Goal: Complete application form

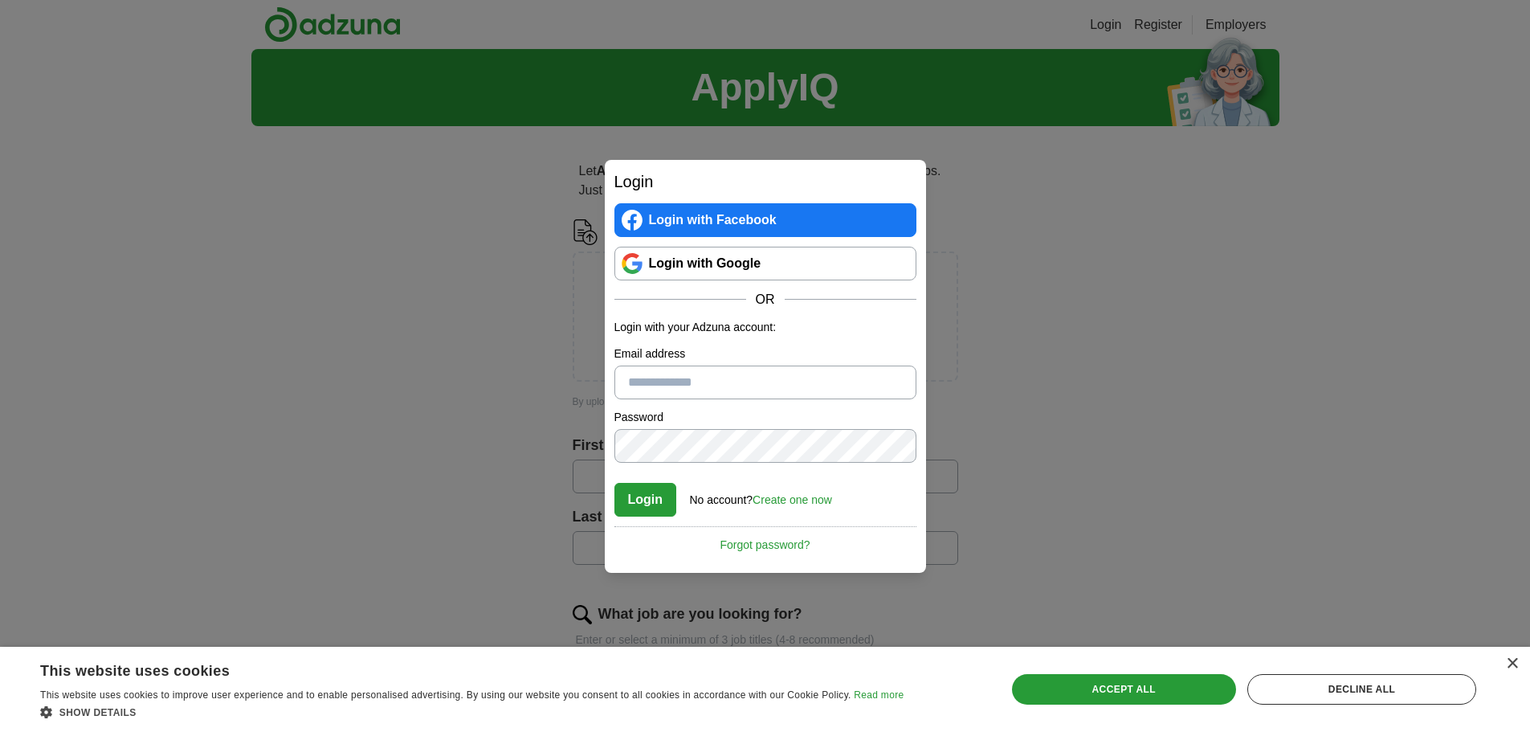
click at [807, 498] on link "Create one now" at bounding box center [793, 499] width 80 height 13
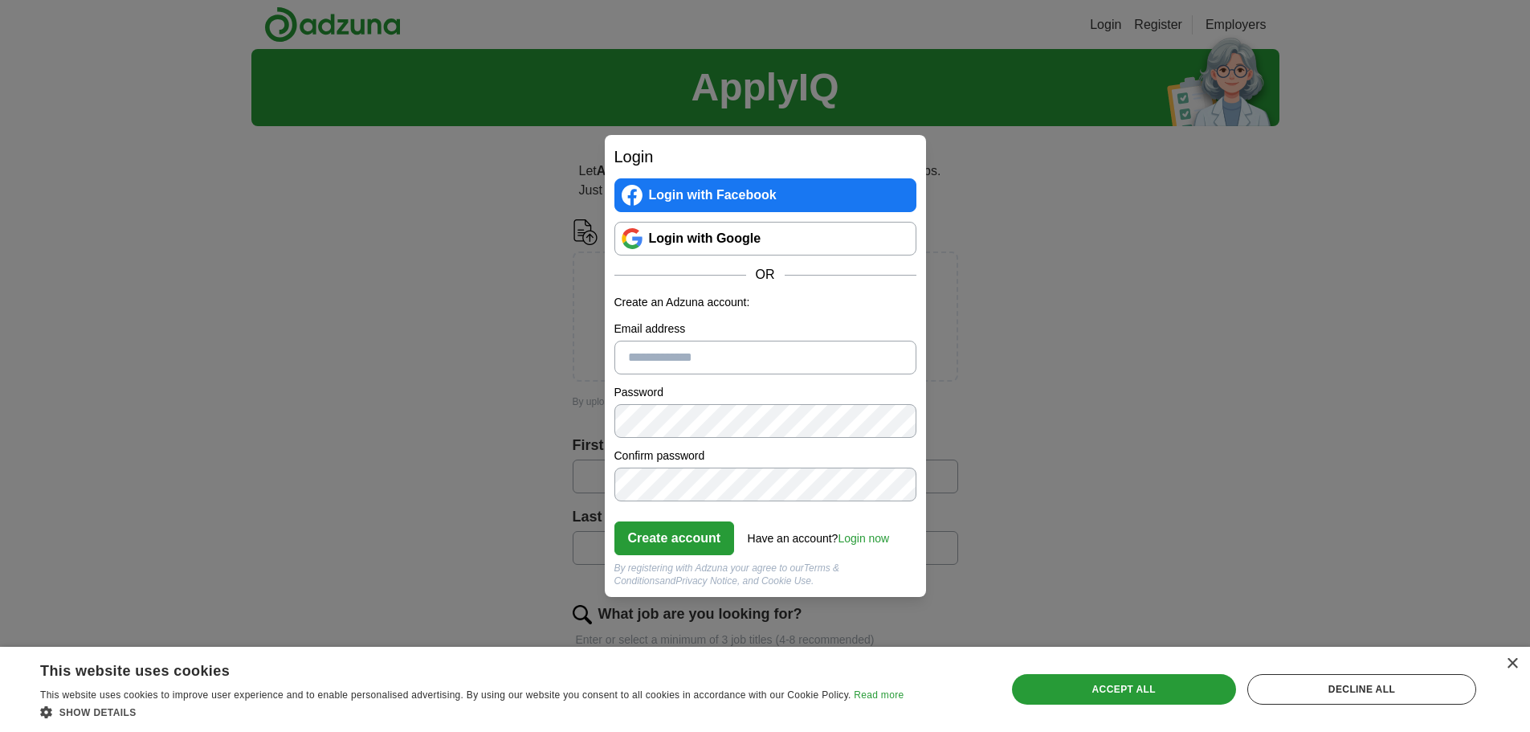
click at [646, 361] on input "Email address" at bounding box center [766, 358] width 302 height 34
type input "**********"
click at [670, 542] on button "Create account" at bounding box center [675, 538] width 121 height 34
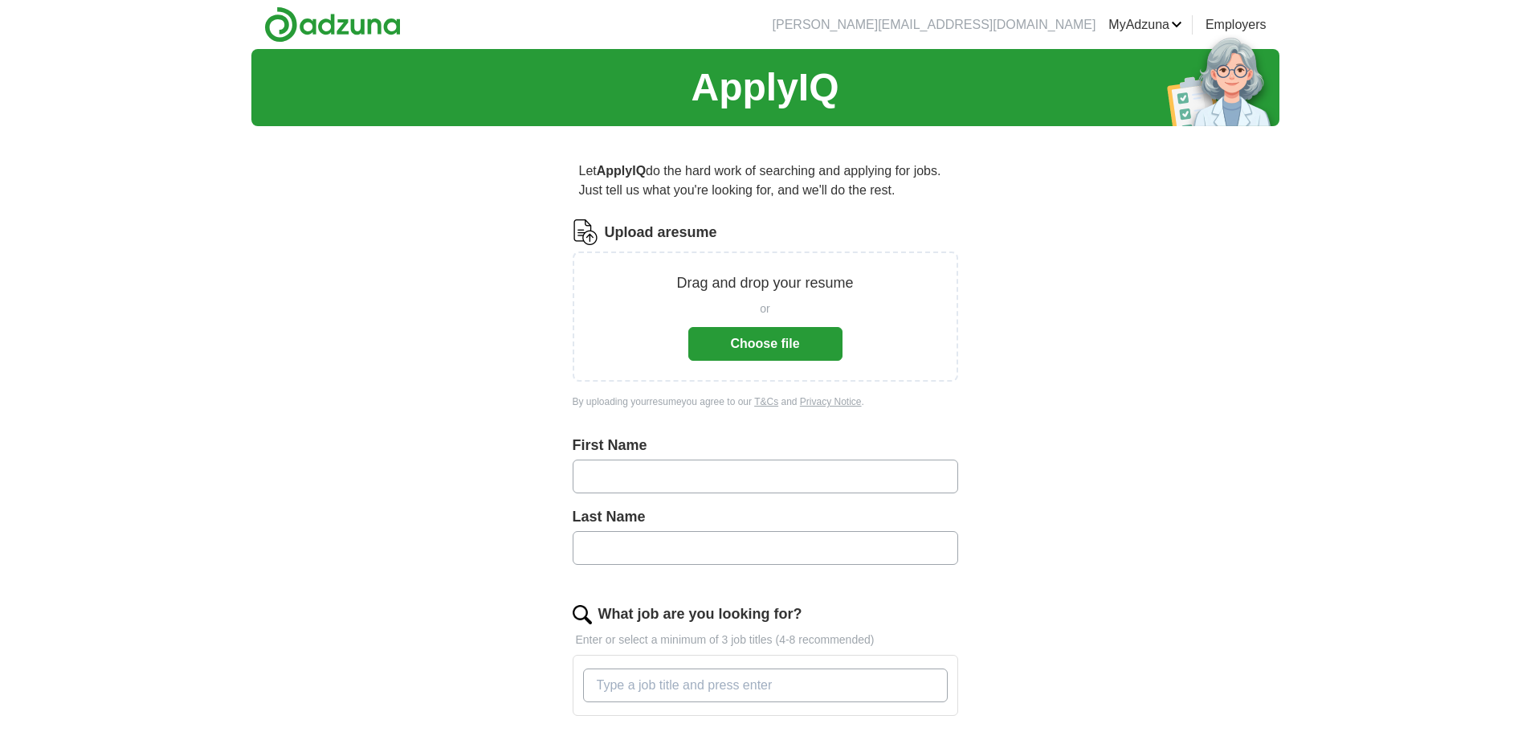
click at [1049, 276] on div "ApplyIQ Let ApplyIQ do the hard work of searching and applying for jobs. Just t…" at bounding box center [765, 556] width 1028 height 1015
click at [780, 346] on button "Choose file" at bounding box center [765, 344] width 154 height 34
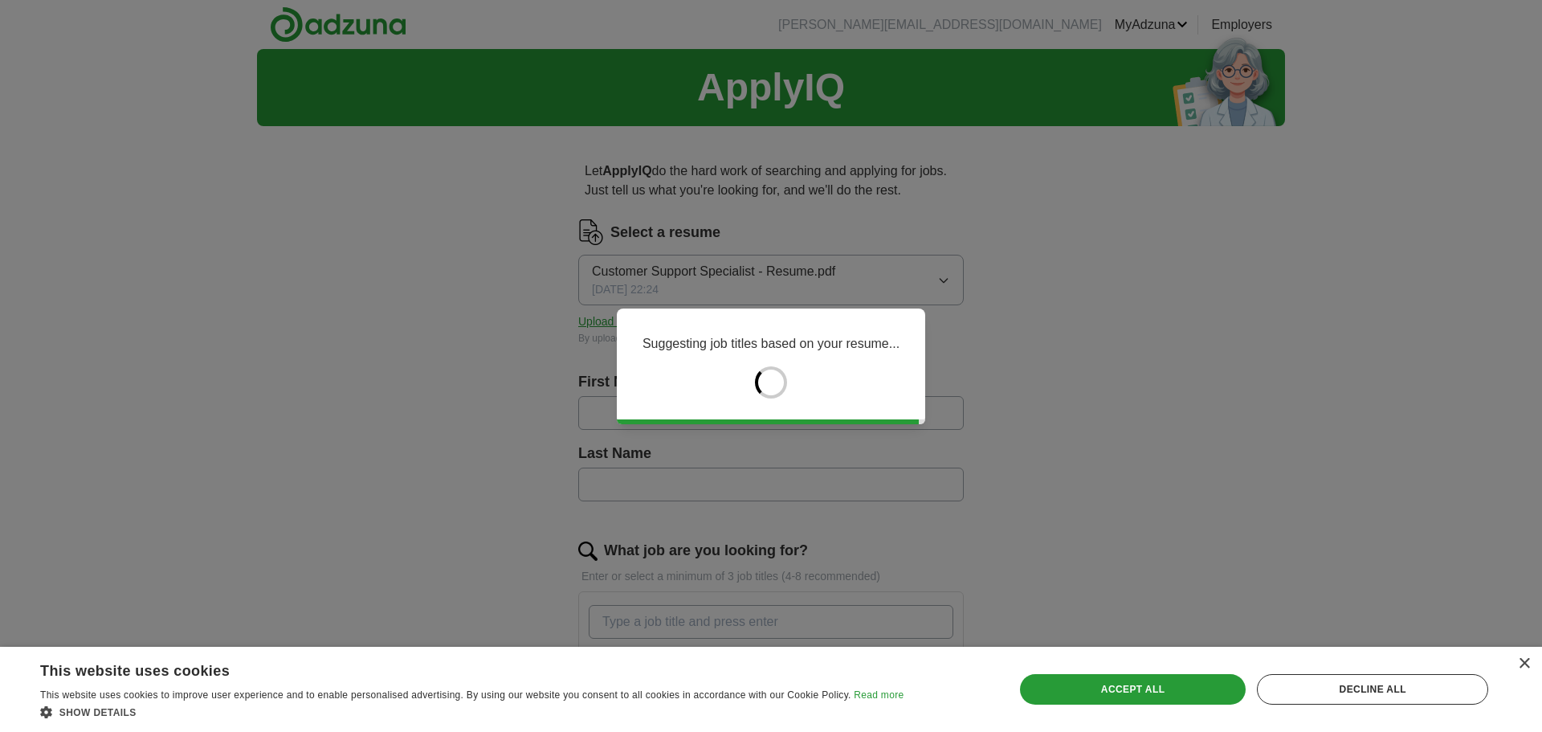
type input "*******"
type input "*****"
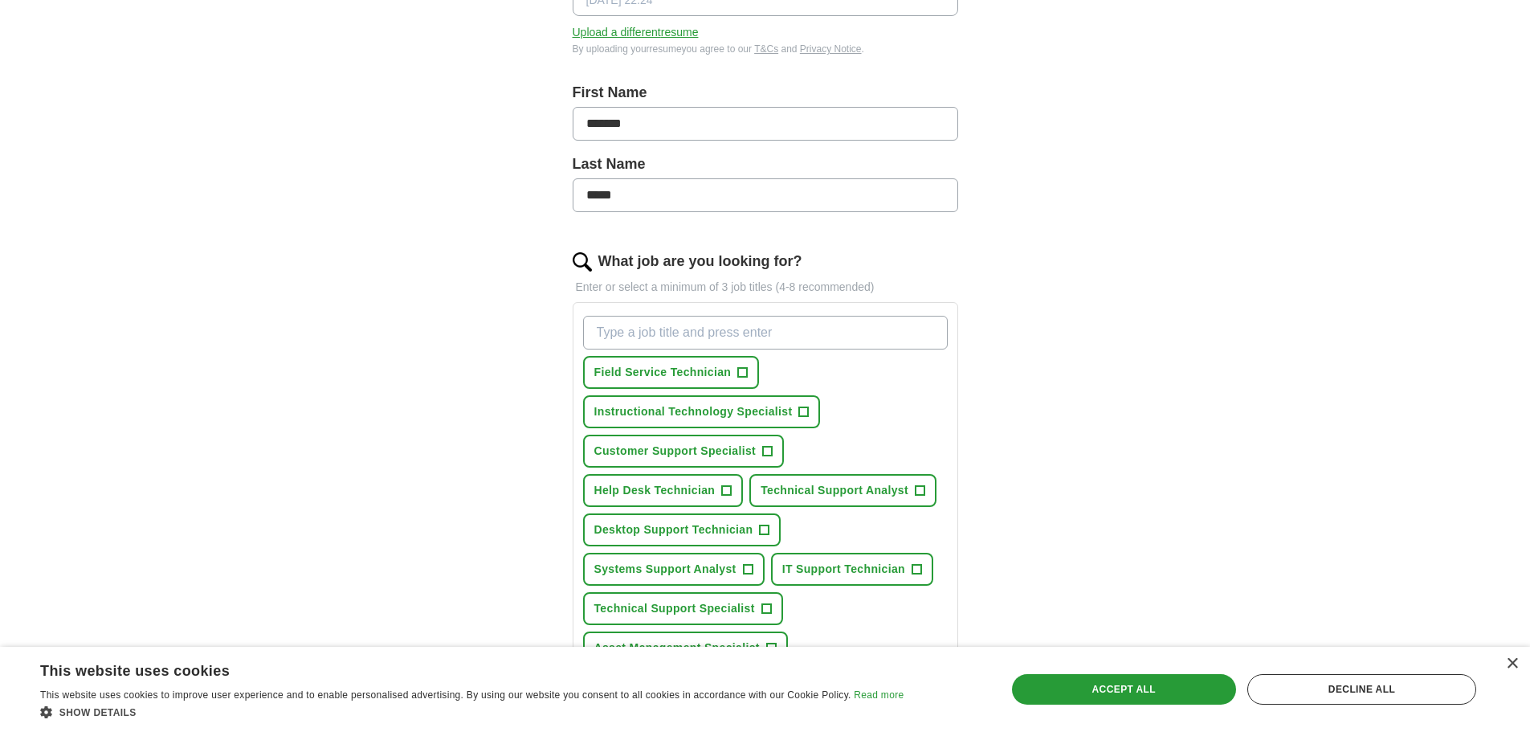
scroll to position [321, 0]
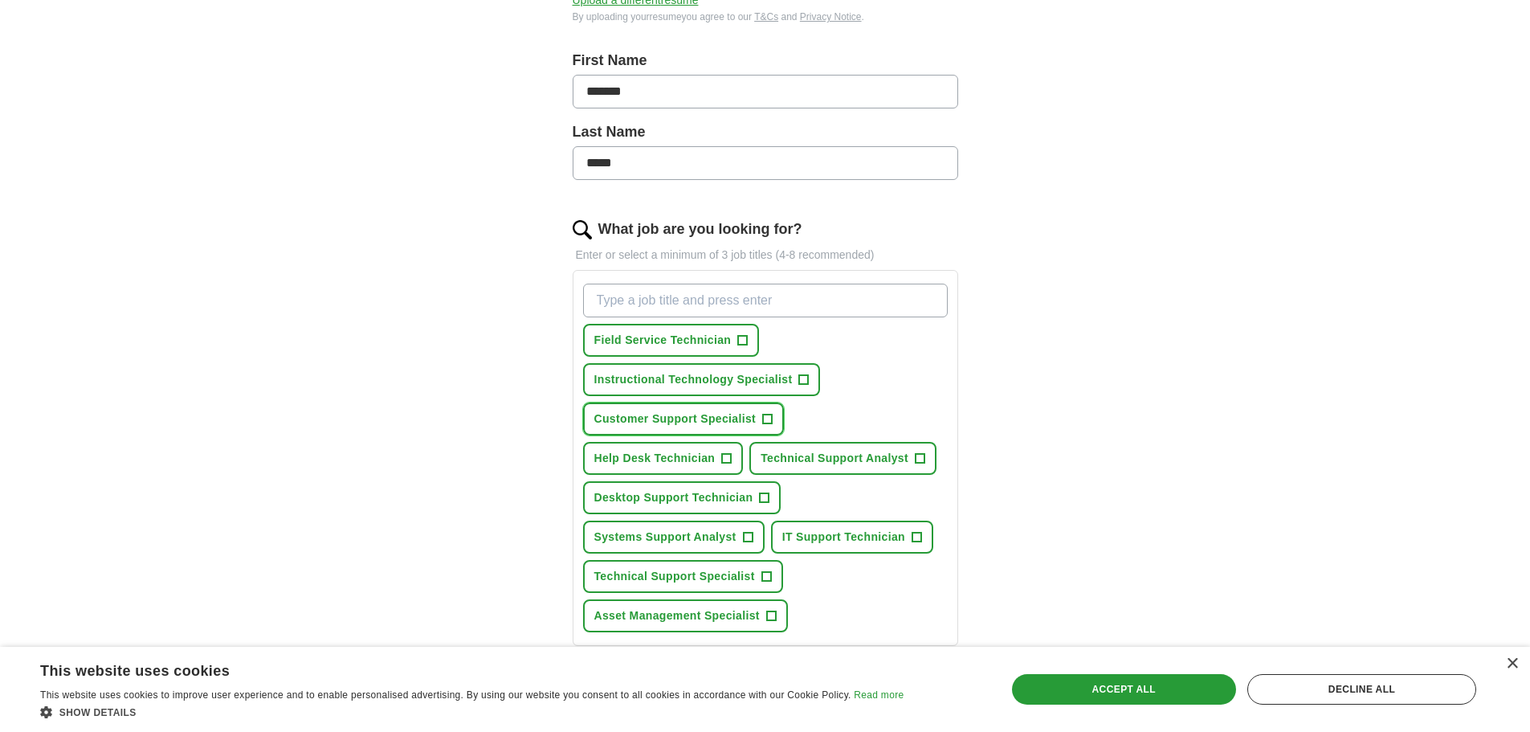
click at [669, 419] on span "Customer Support Specialist" at bounding box center [675, 419] width 162 height 17
click at [658, 461] on span "Help Desk Technician" at bounding box center [654, 458] width 121 height 17
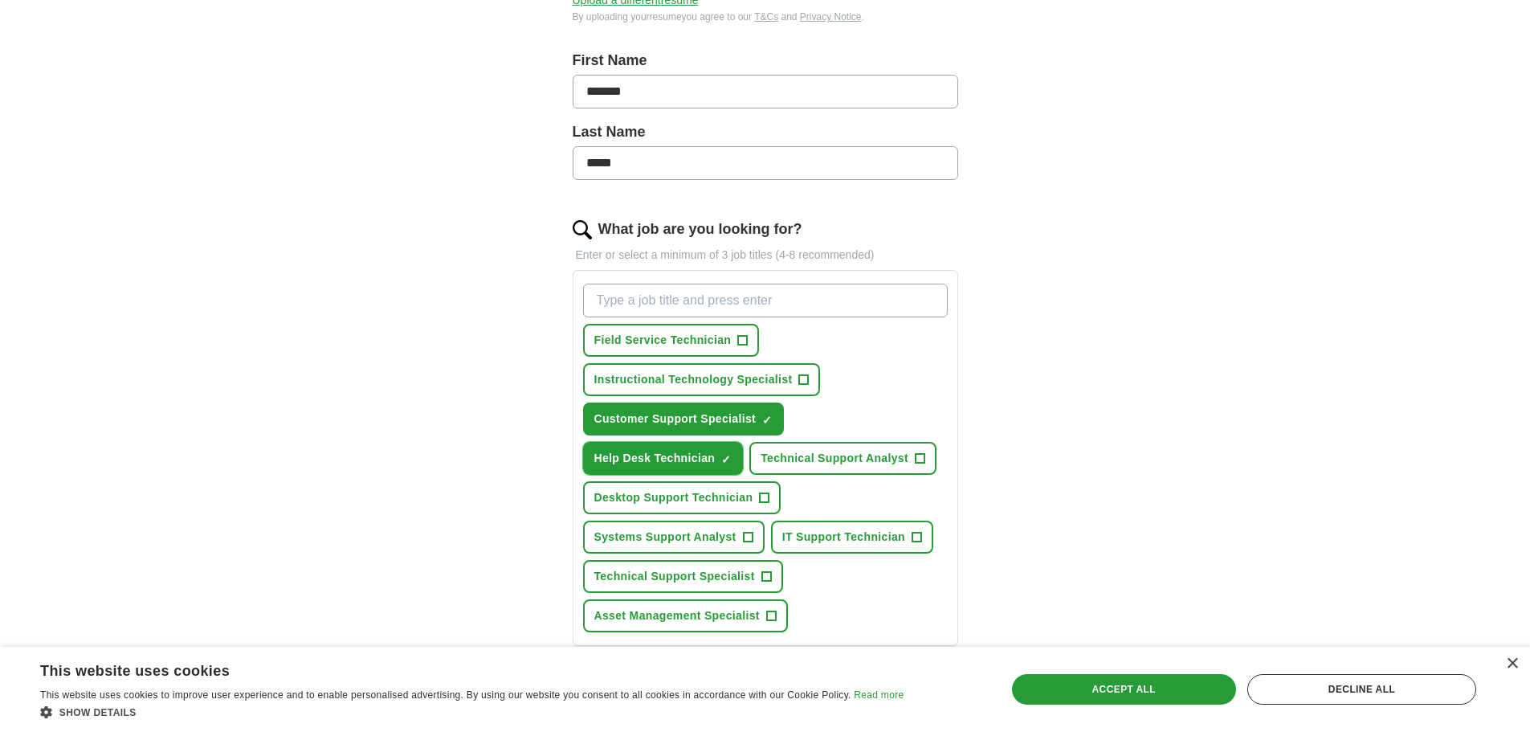
scroll to position [402, 0]
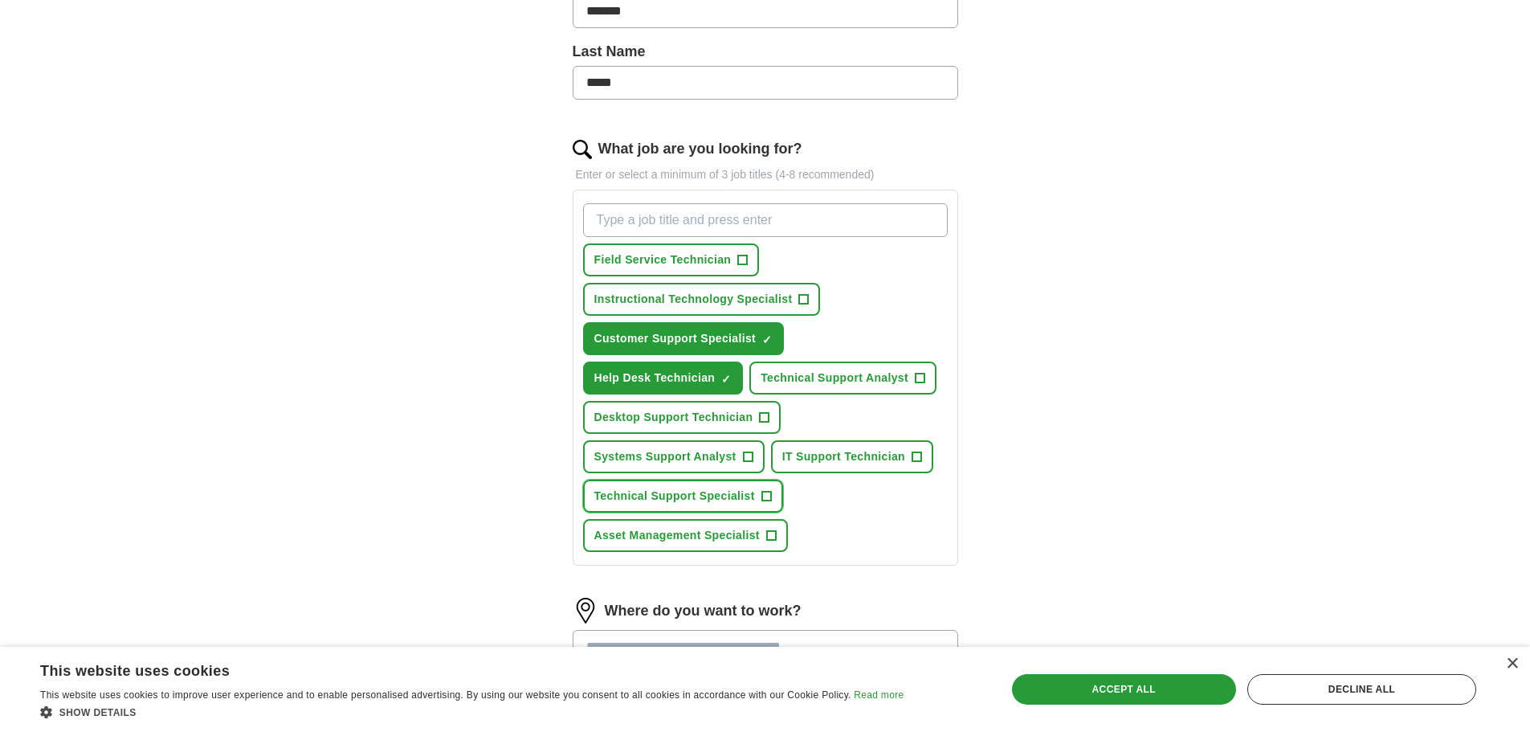
click at [660, 495] on span "Technical Support Specialist" at bounding box center [674, 496] width 161 height 17
click at [658, 416] on span "Desktop Support Technician" at bounding box center [673, 417] width 159 height 17
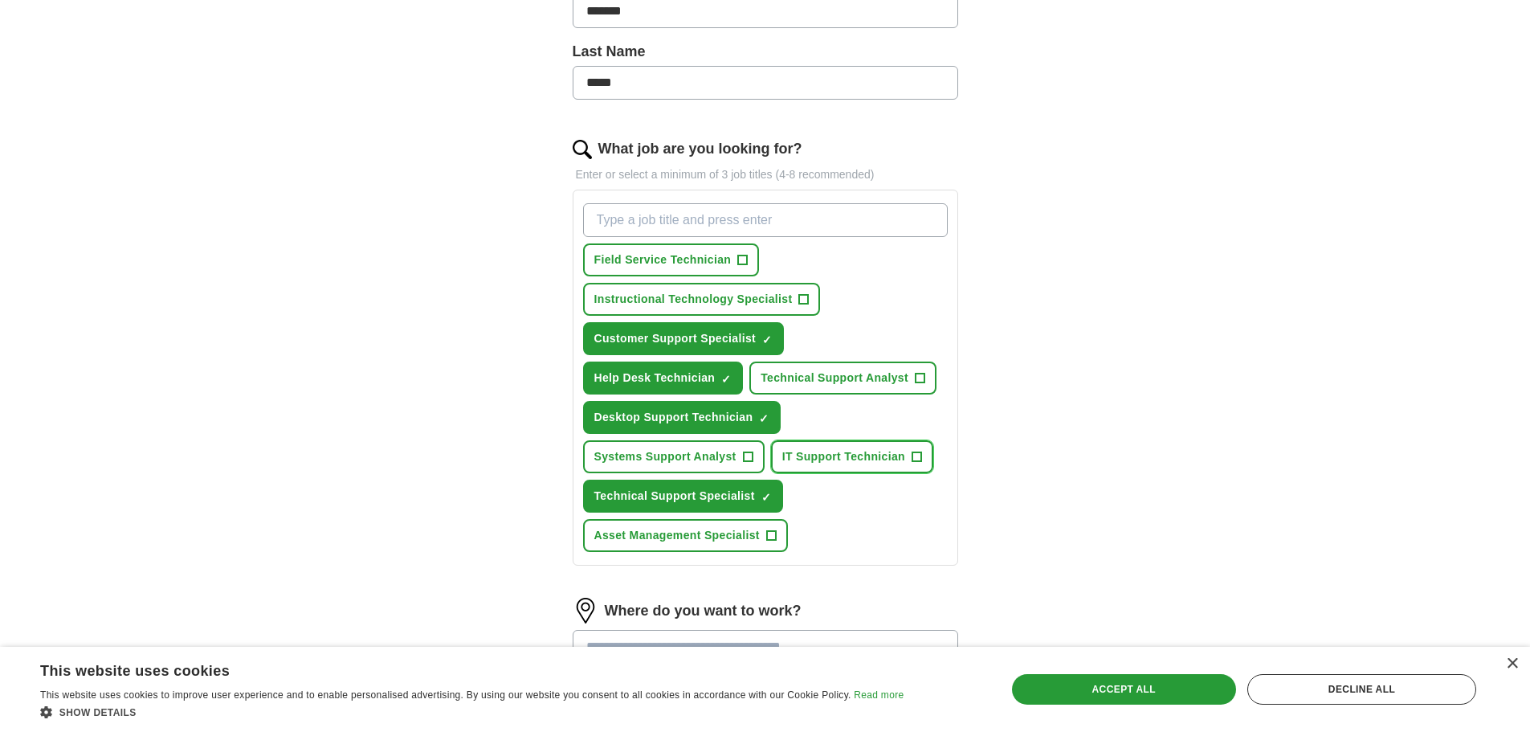
click at [835, 460] on span "IT Support Technician" at bounding box center [843, 456] width 123 height 17
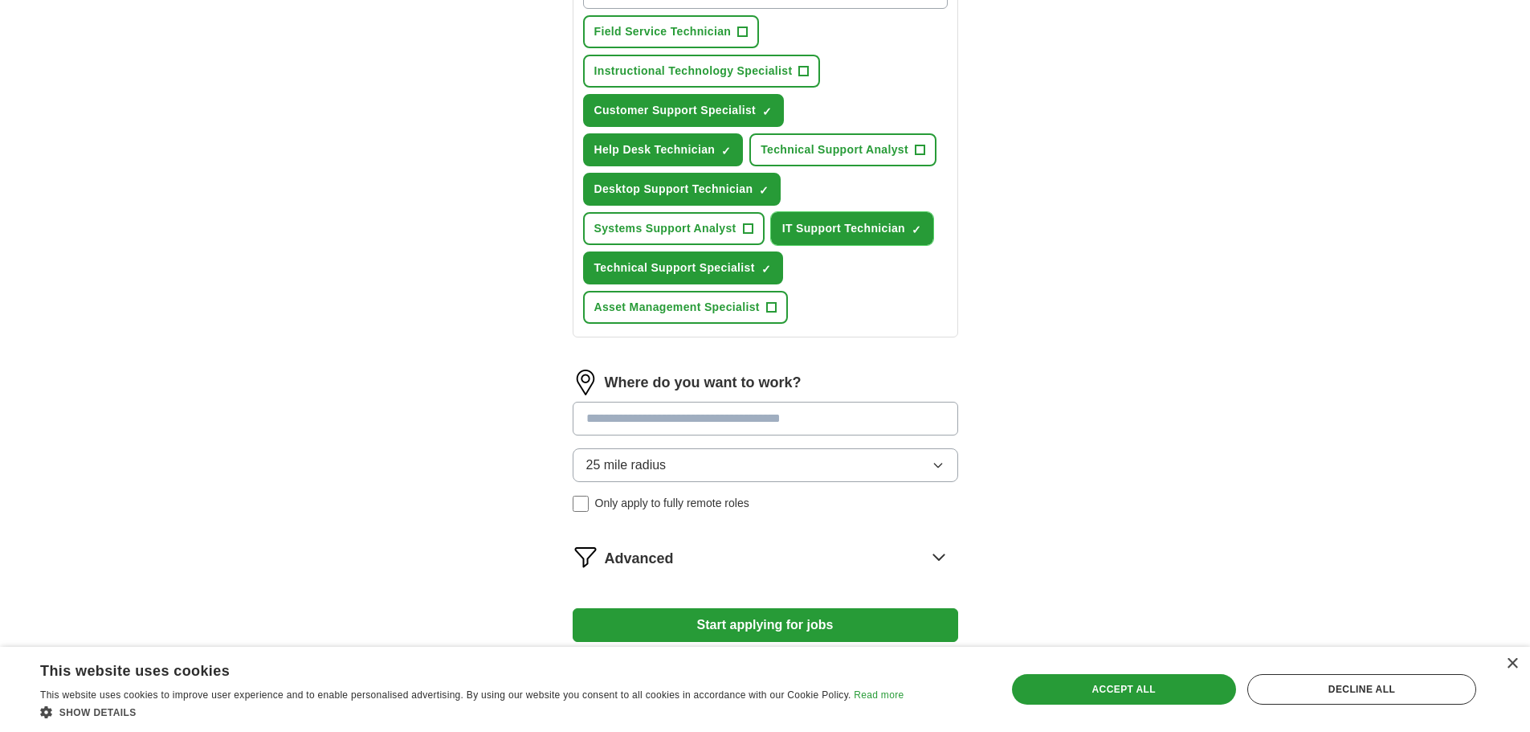
scroll to position [643, 0]
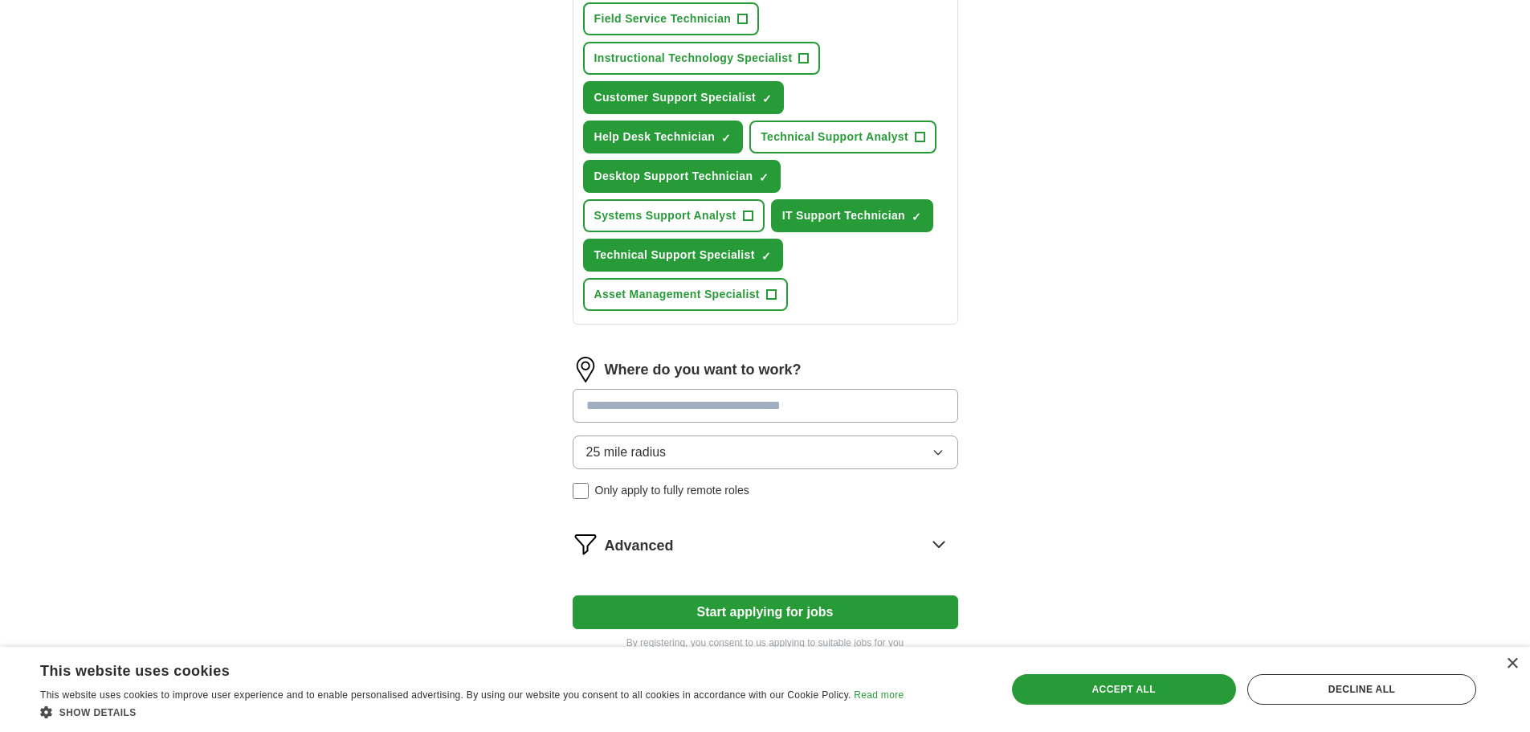
click at [937, 451] on icon "button" at bounding box center [938, 452] width 13 height 13
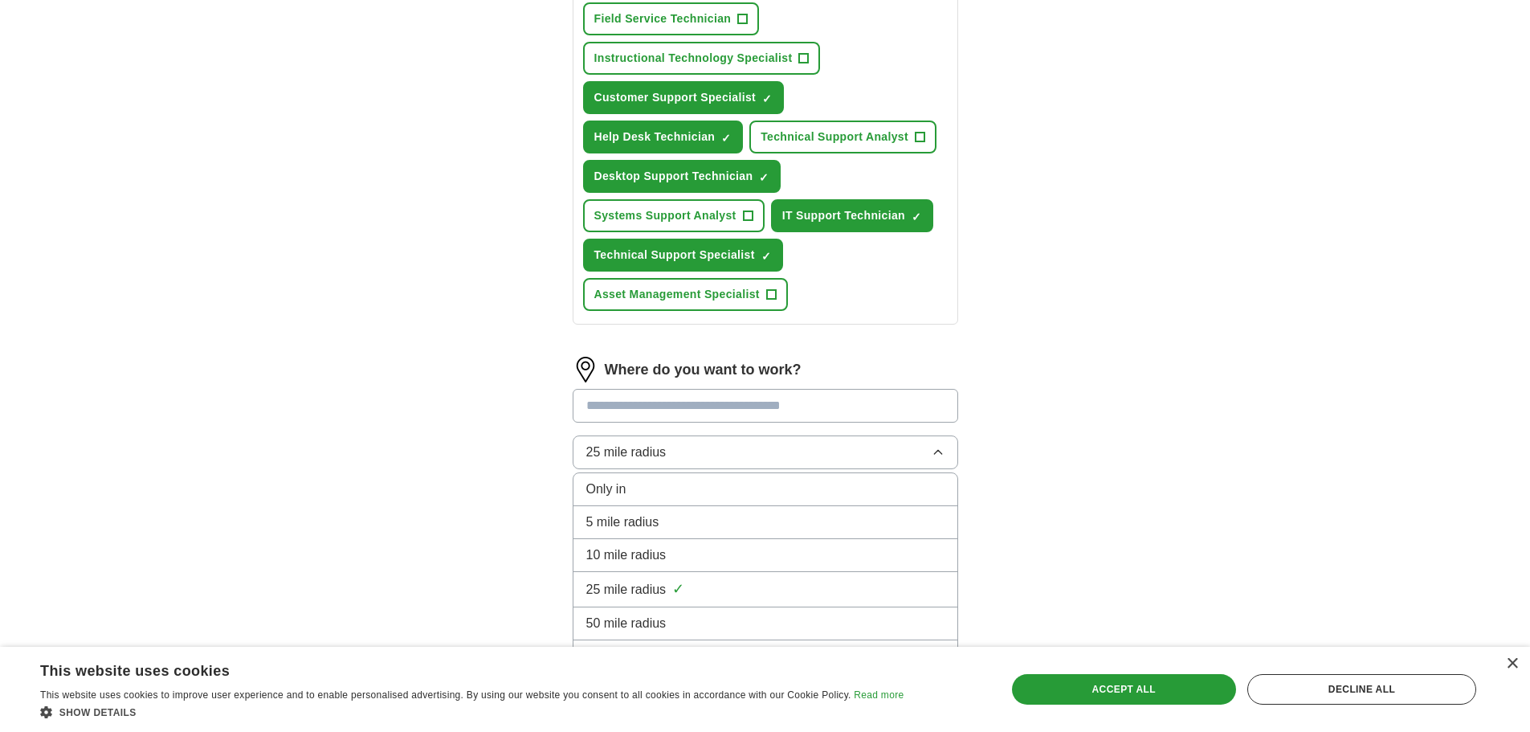
click at [782, 557] on div "10 mile radius" at bounding box center [765, 554] width 358 height 19
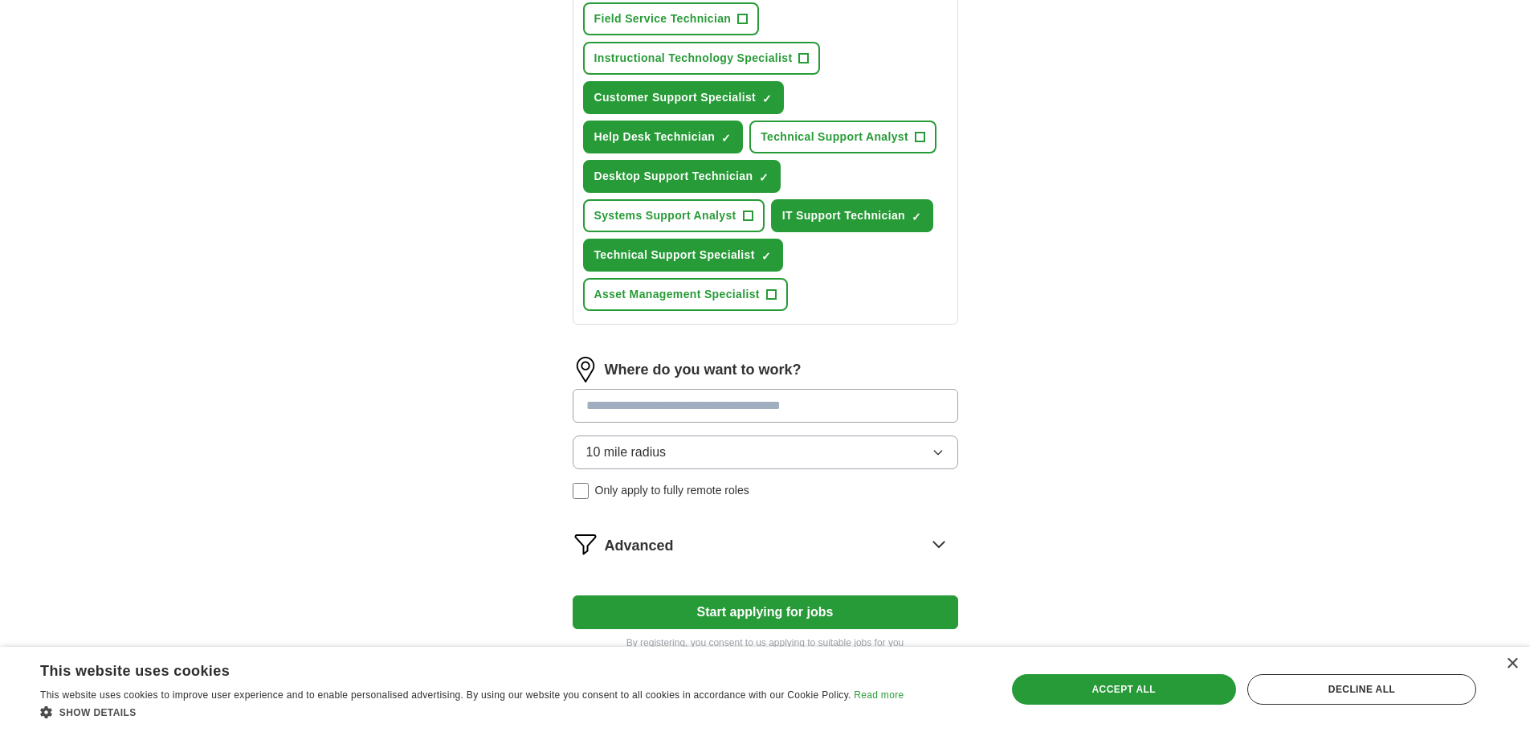
drag, startPoint x: 774, startPoint y: 612, endPoint x: 1015, endPoint y: 462, distance: 283.3
click at [1015, 462] on div "Let ApplyIQ do the hard work of searching and applying for jobs. Just tell us w…" at bounding box center [766, 84] width 514 height 1176
click at [938, 541] on icon at bounding box center [939, 544] width 26 height 26
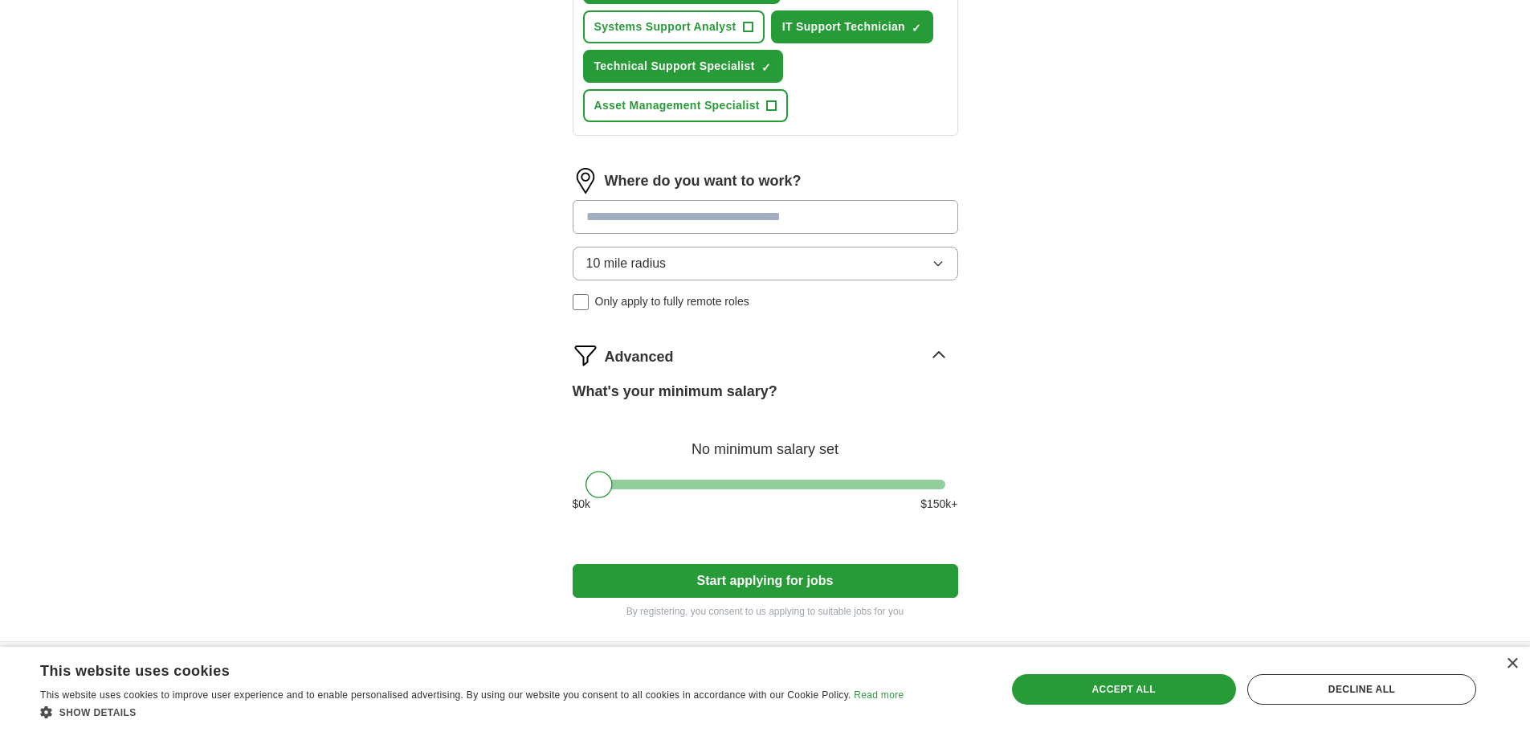
scroll to position [903, 0]
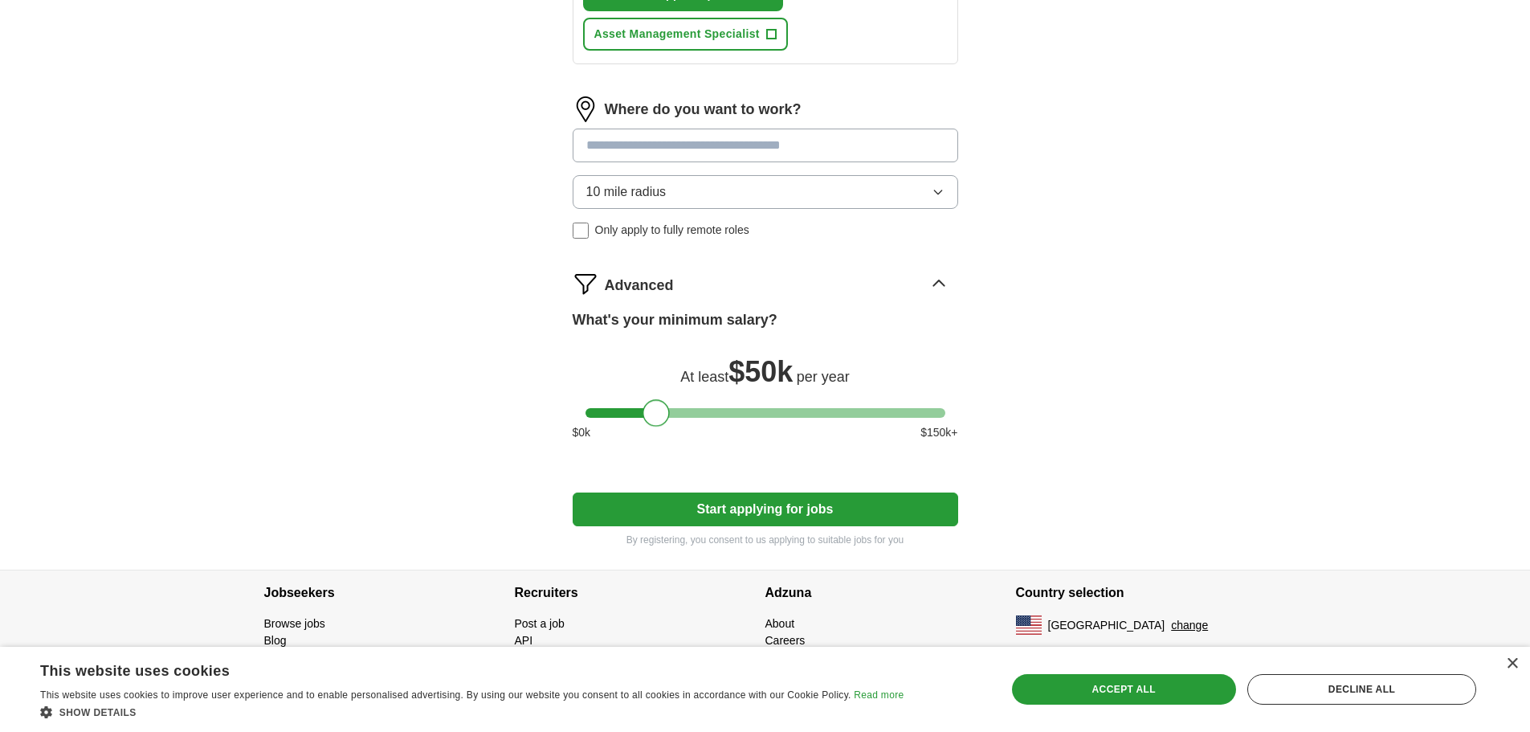
drag, startPoint x: 604, startPoint y: 422, endPoint x: 662, endPoint y: 409, distance: 59.3
click at [662, 409] on div at bounding box center [656, 412] width 27 height 27
click at [775, 507] on button "Start applying for jobs" at bounding box center [766, 509] width 386 height 34
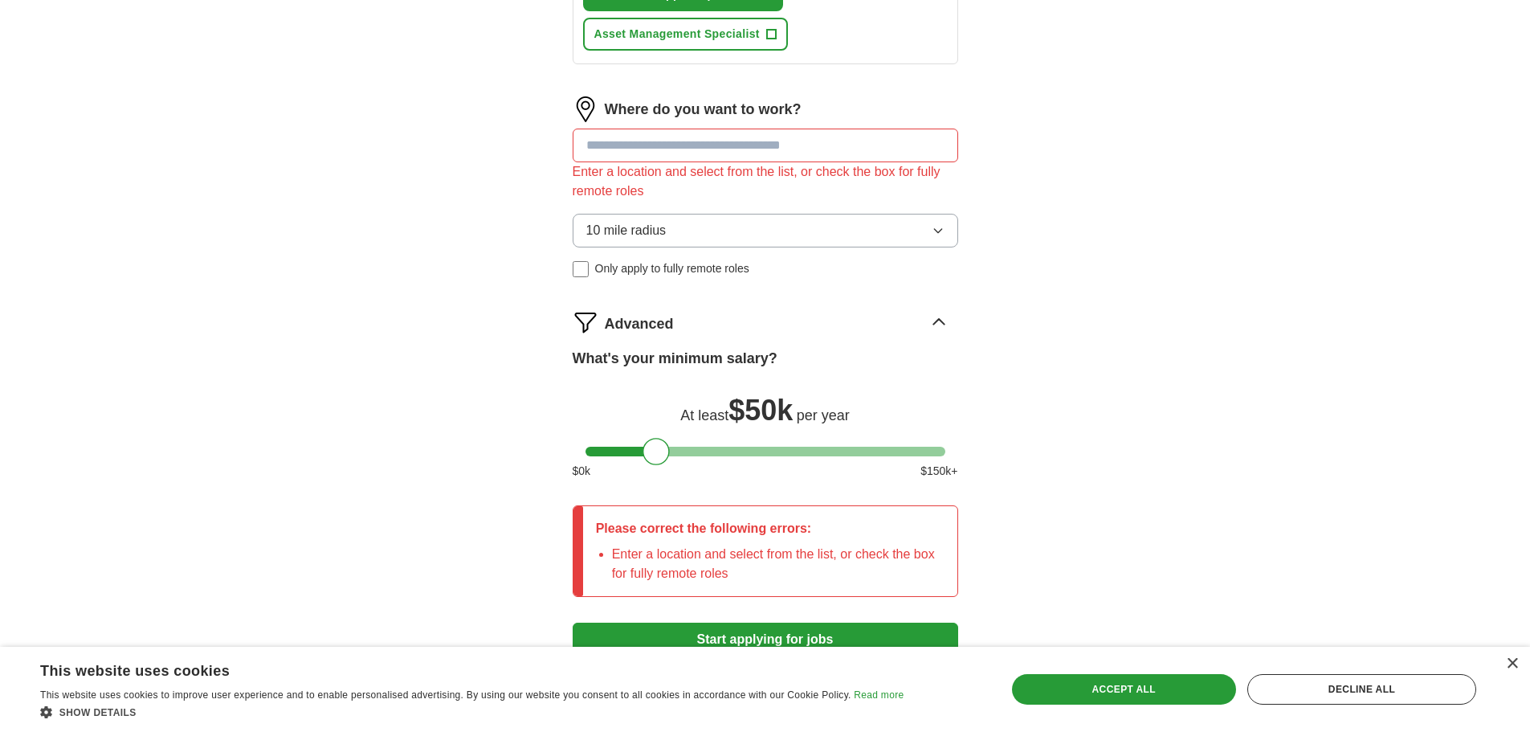
click at [600, 146] on input at bounding box center [766, 146] width 386 height 34
type input "******"
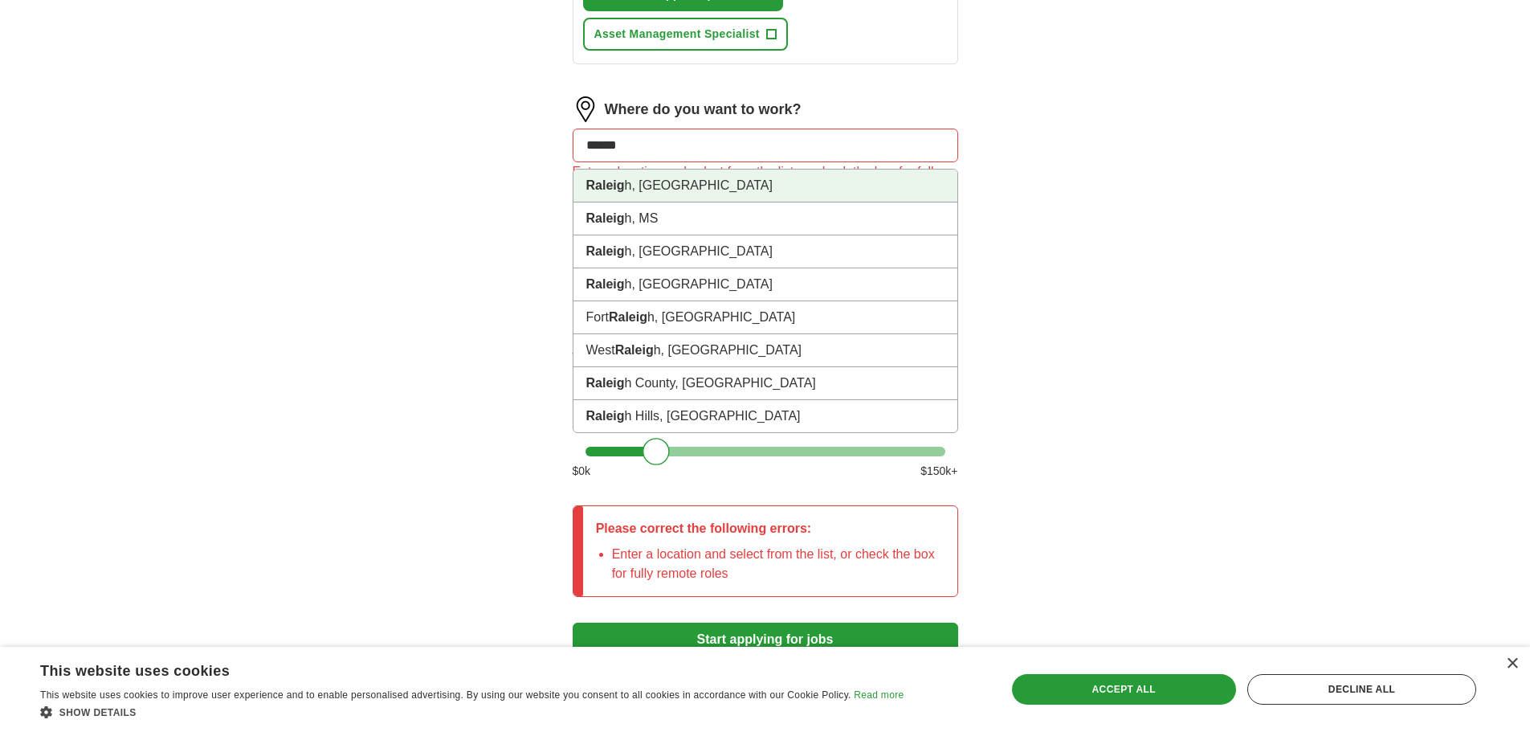
click at [618, 180] on strong "Raleig" at bounding box center [605, 185] width 39 height 14
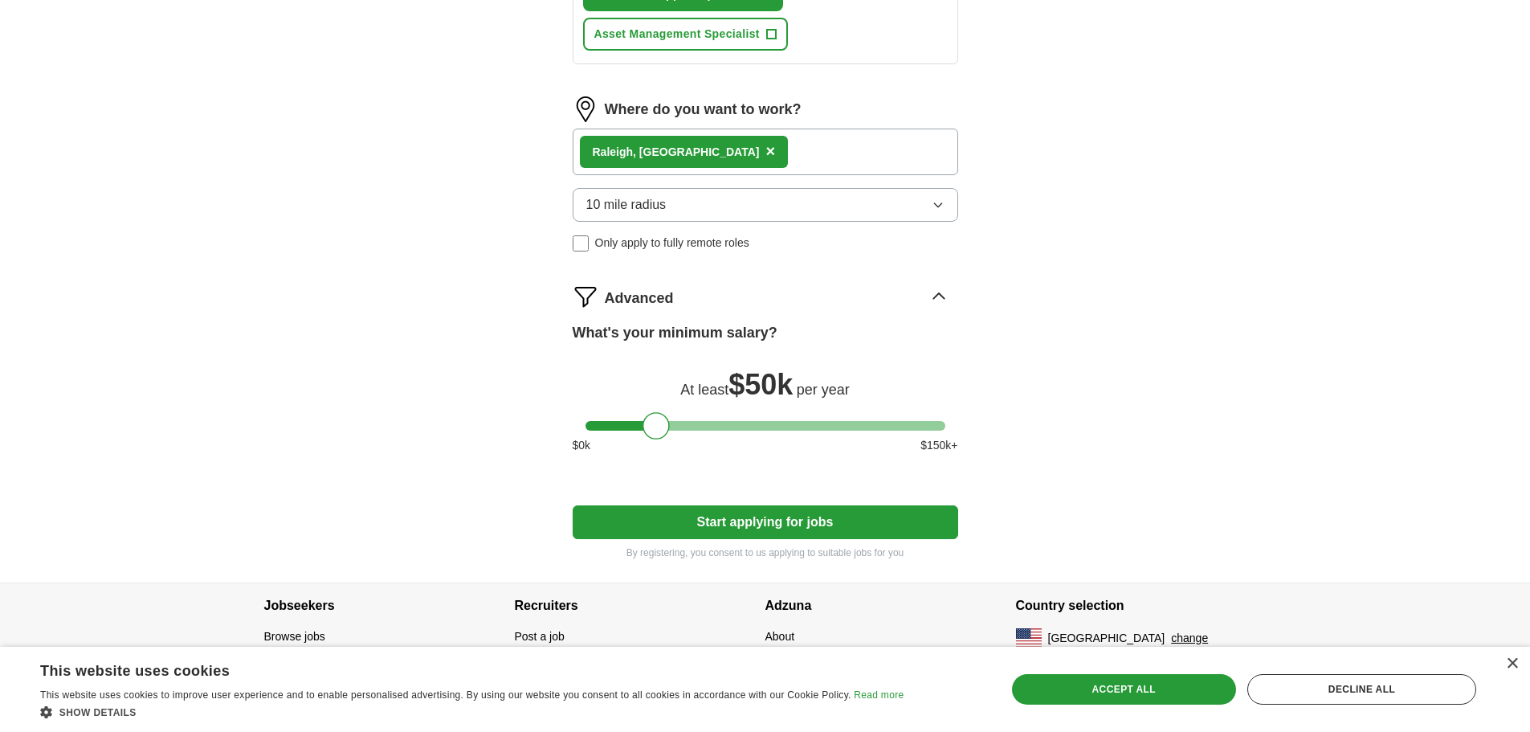
click at [939, 203] on icon "button" at bounding box center [938, 204] width 13 height 13
click at [766, 517] on button "Start applying for jobs" at bounding box center [766, 522] width 386 height 34
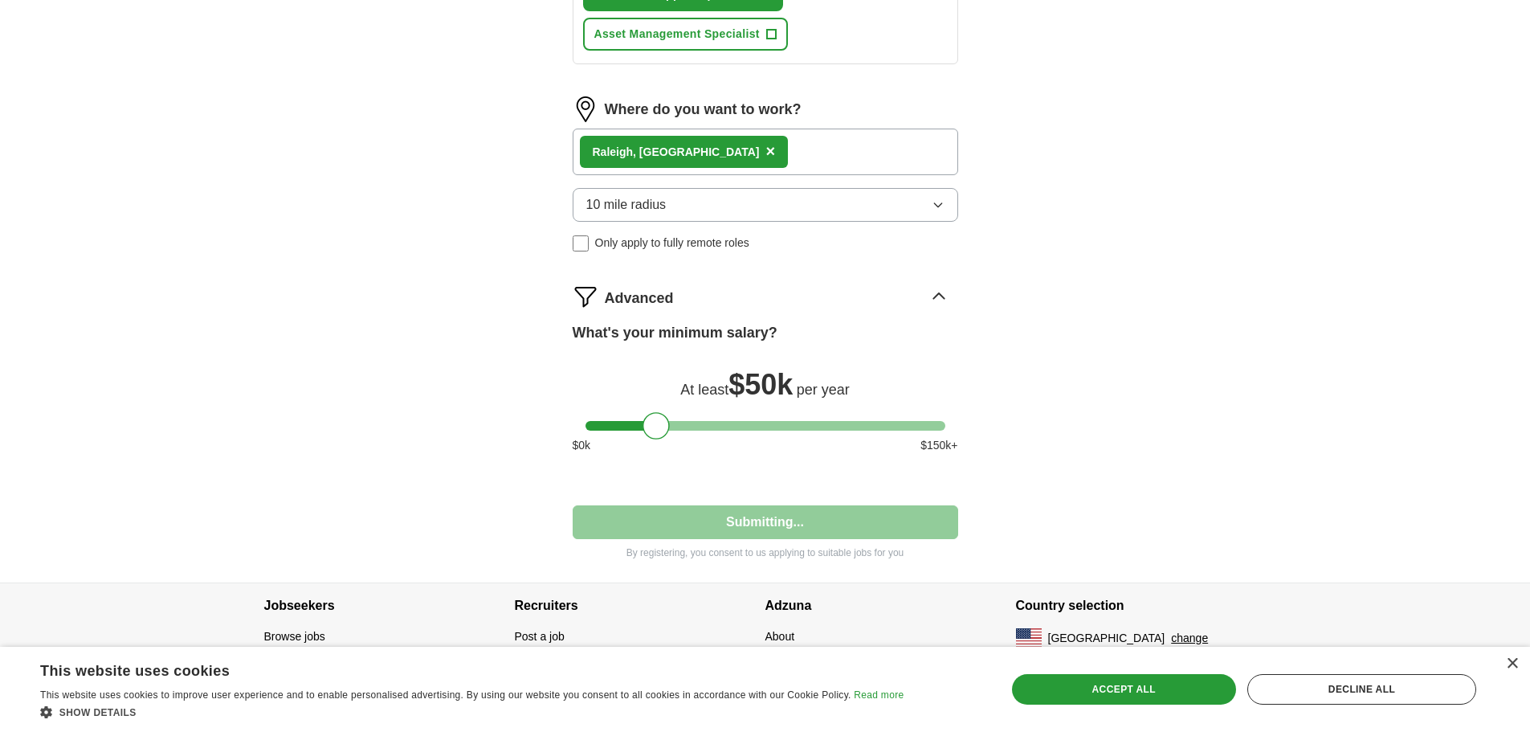
select select "**"
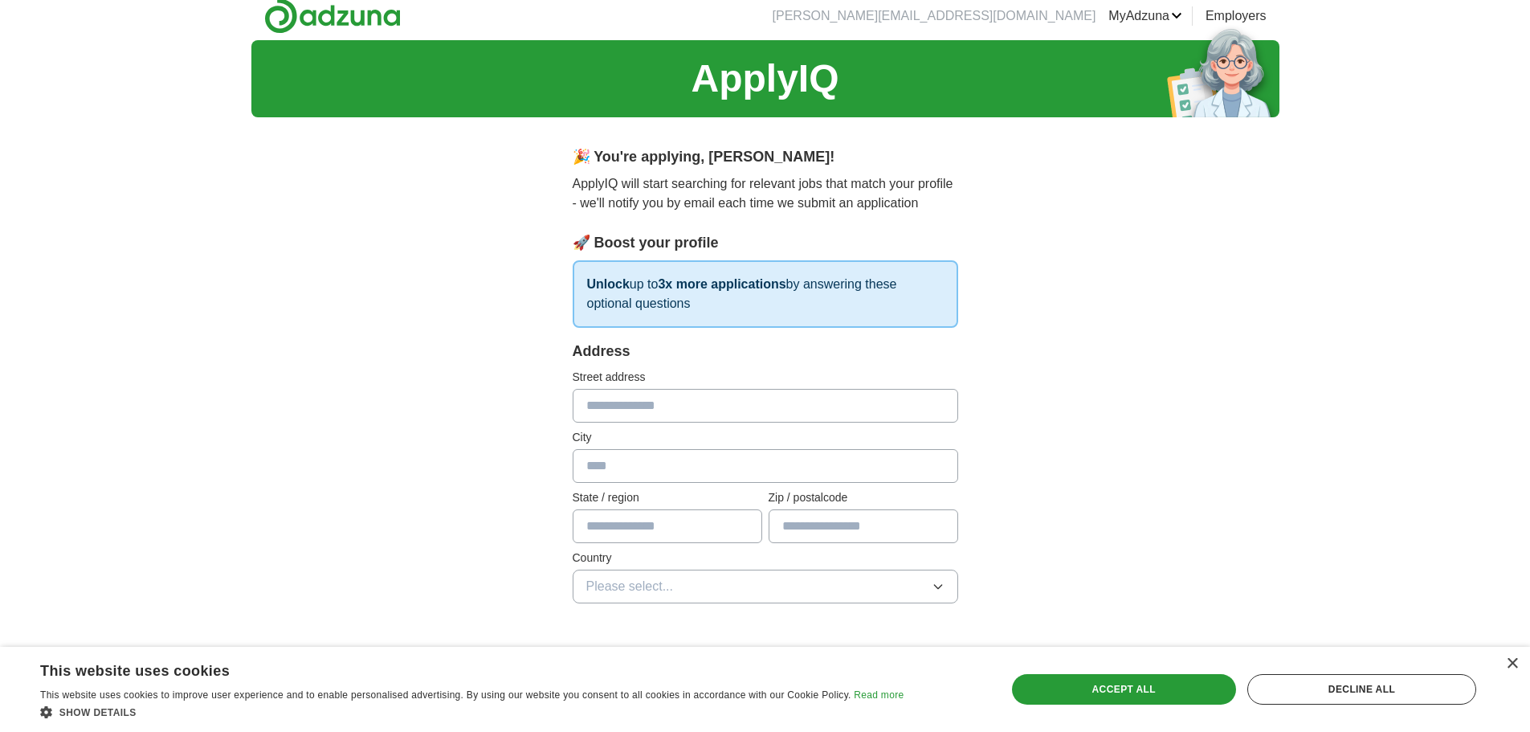
scroll to position [0, 0]
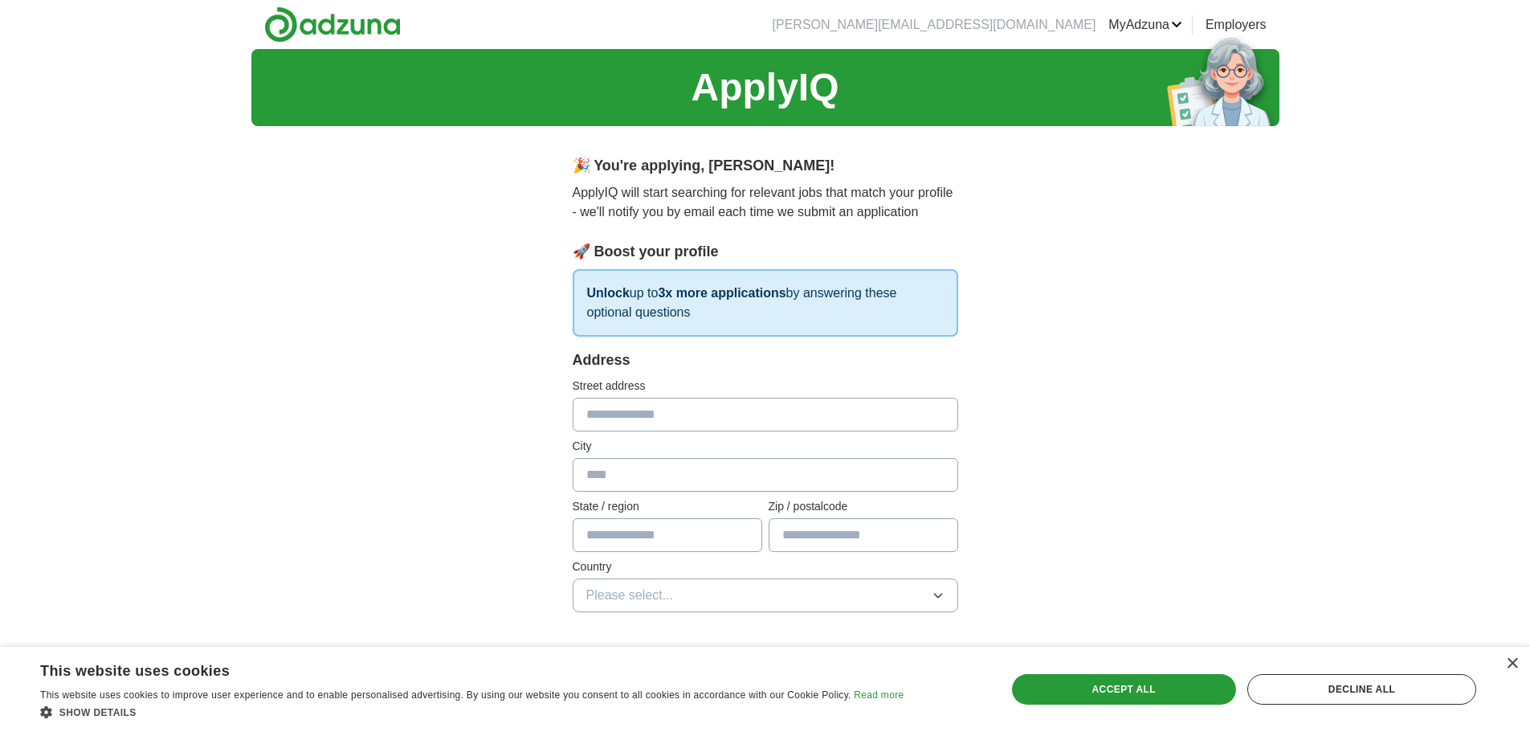
click at [593, 414] on input "text" at bounding box center [766, 415] width 386 height 34
type input "**********"
type input "*******"
type input "**"
type input "*****"
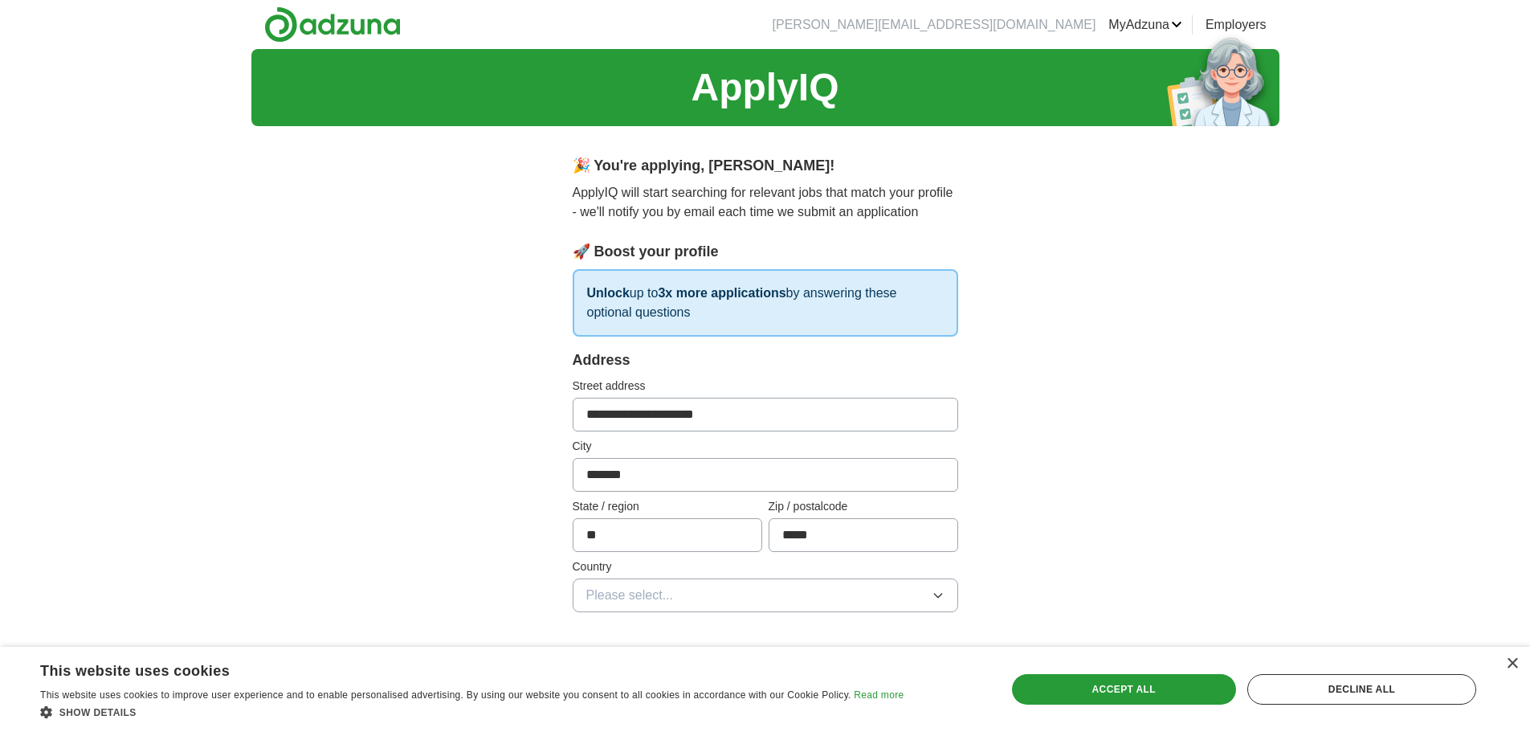
click at [933, 591] on icon "button" at bounding box center [938, 595] width 13 height 13
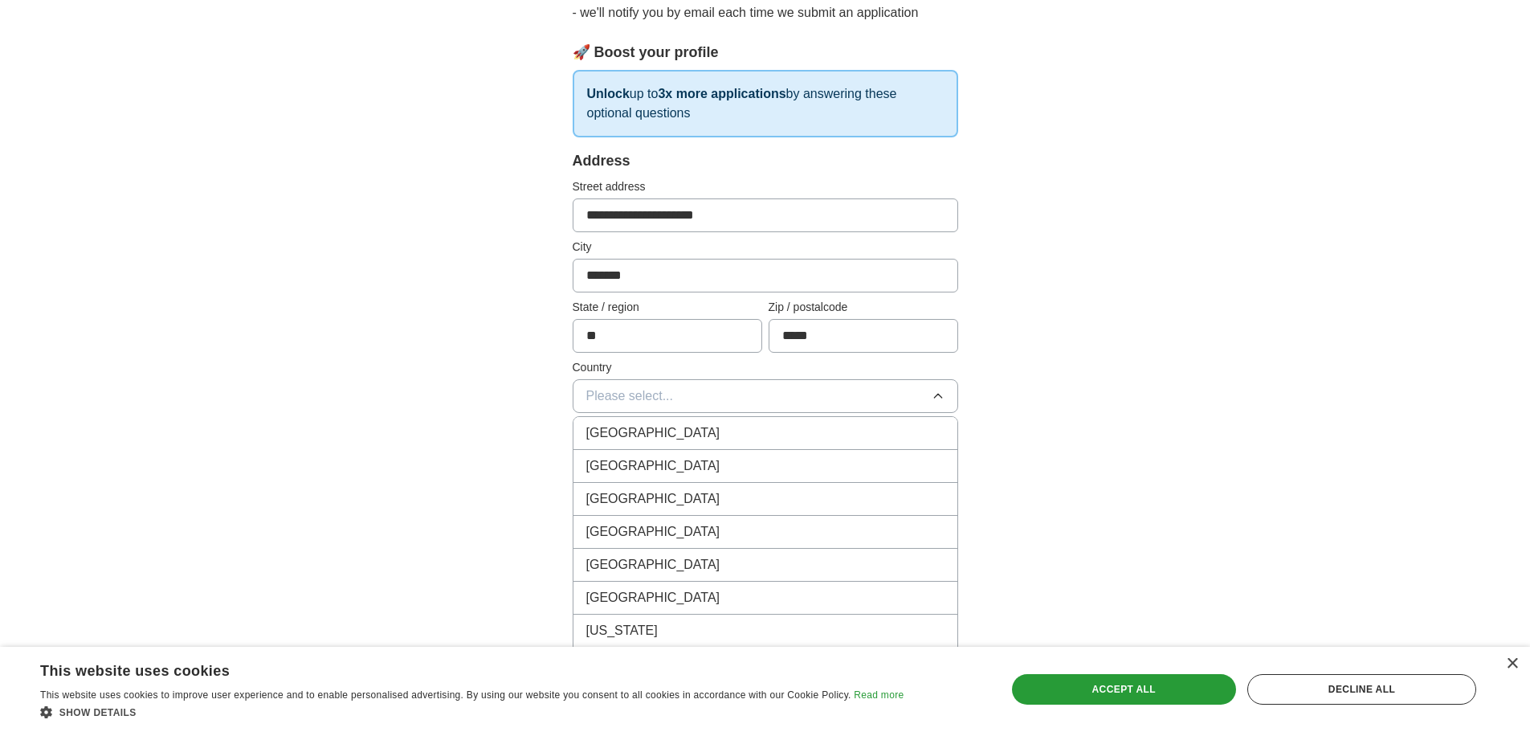
scroll to position [241, 0]
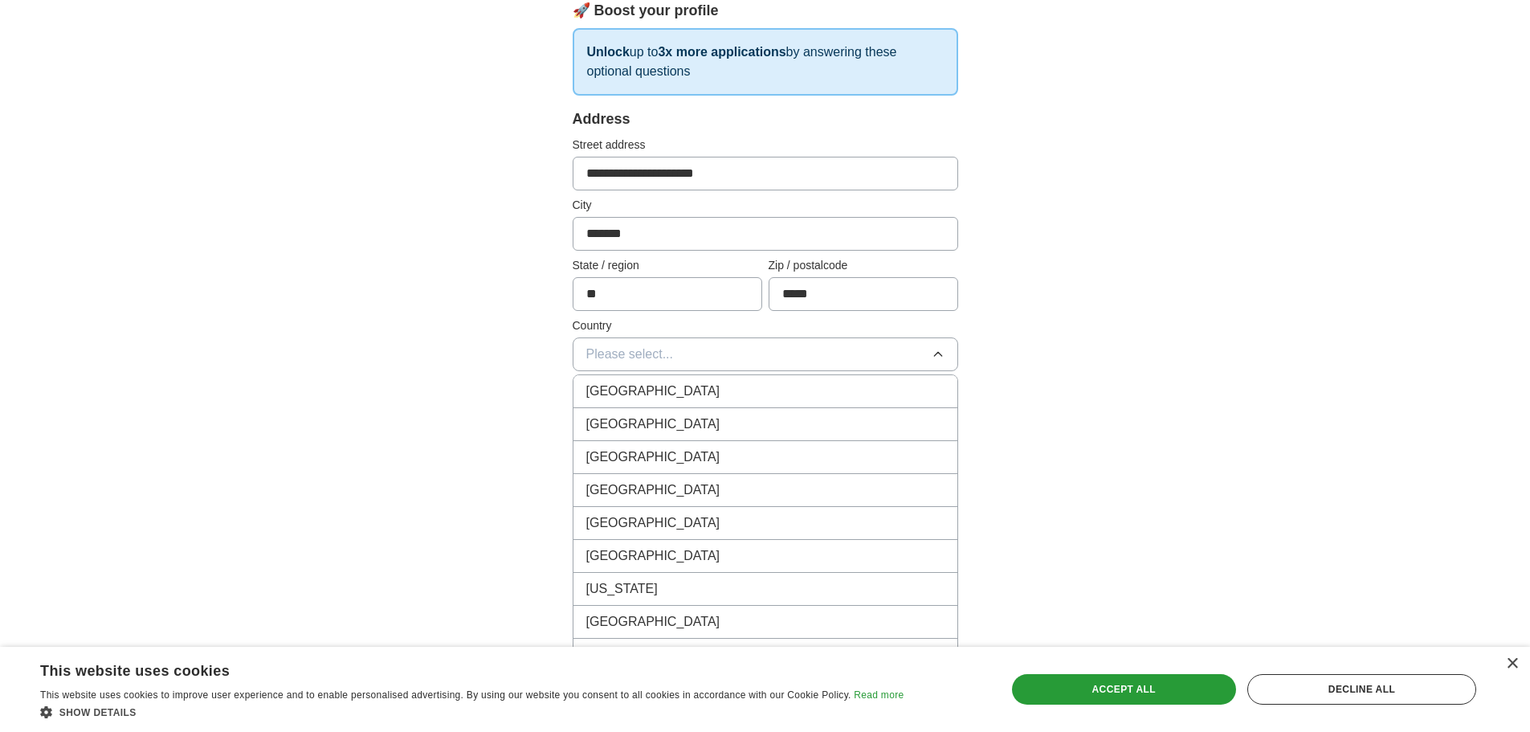
click at [629, 427] on span "United States" at bounding box center [653, 424] width 134 height 19
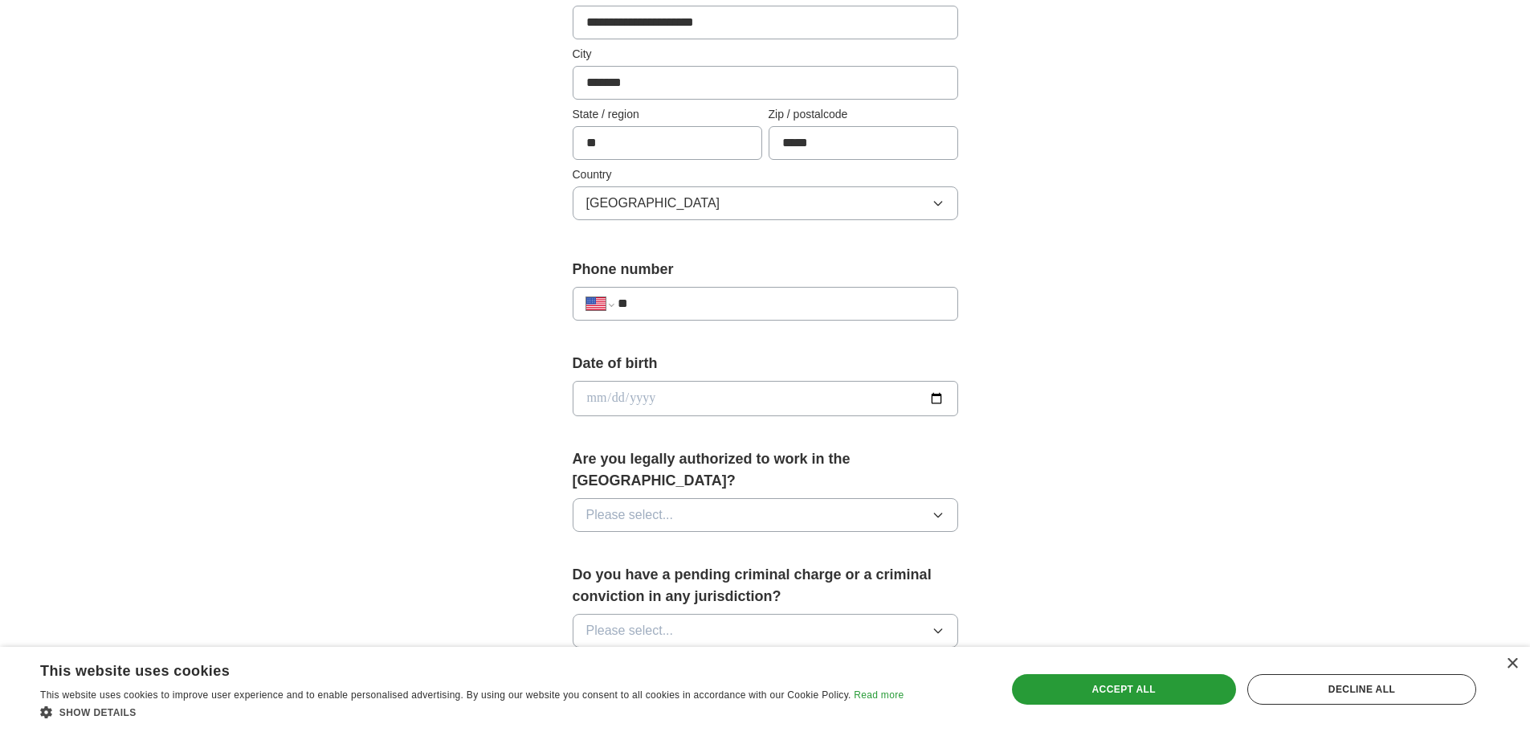
scroll to position [402, 0]
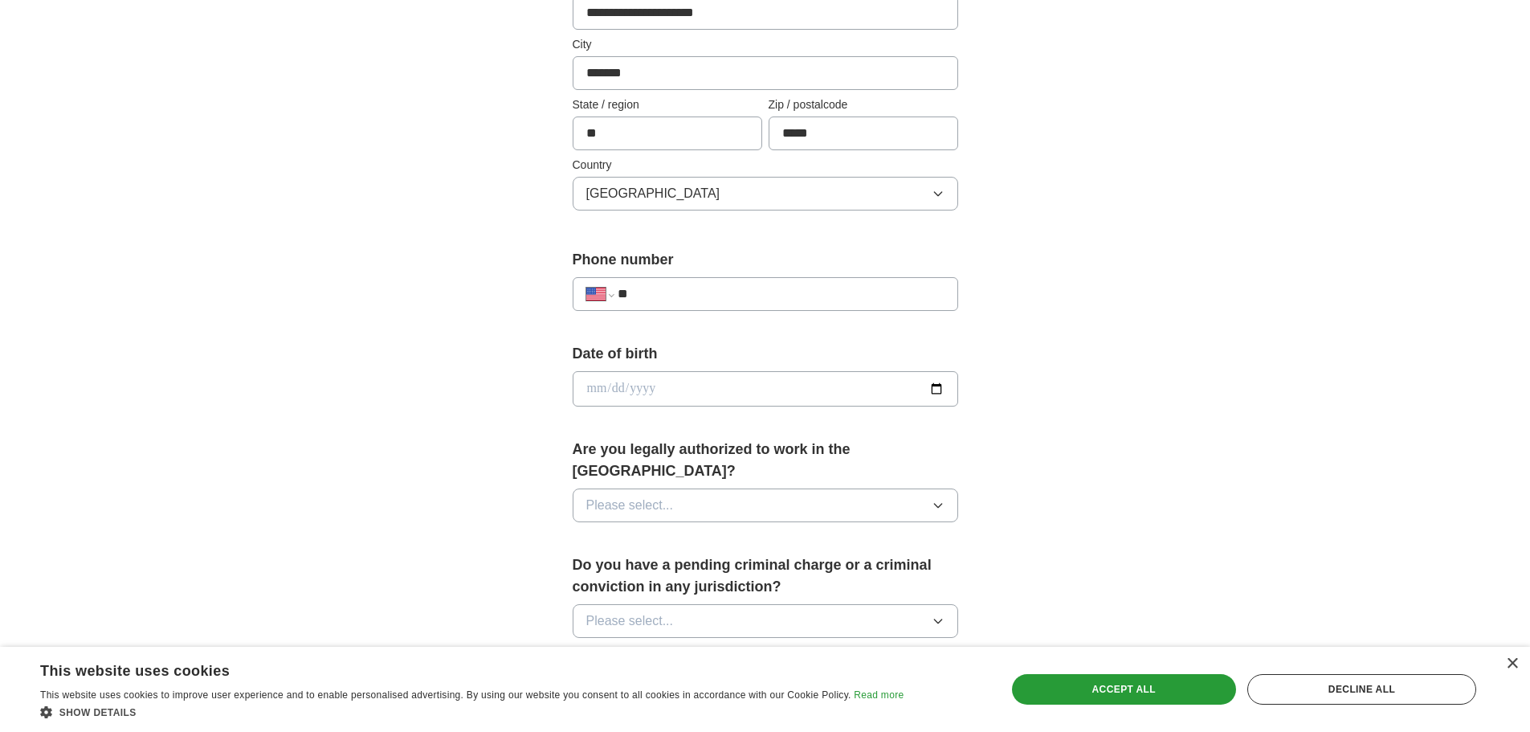
click at [939, 499] on icon "button" at bounding box center [938, 505] width 13 height 13
click at [641, 533] on div "Yes" at bounding box center [765, 542] width 358 height 19
click at [939, 615] on icon "button" at bounding box center [938, 621] width 13 height 13
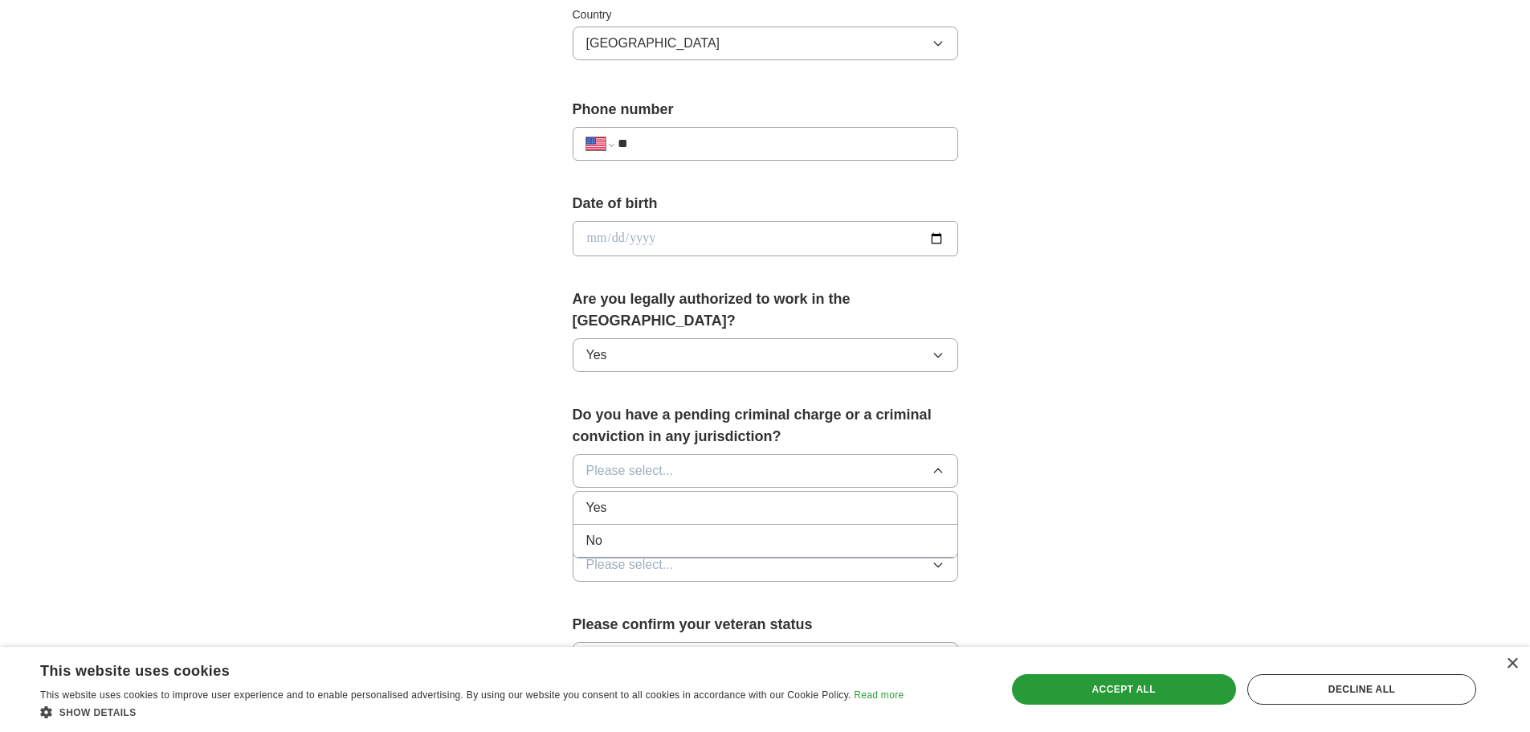
scroll to position [562, 0]
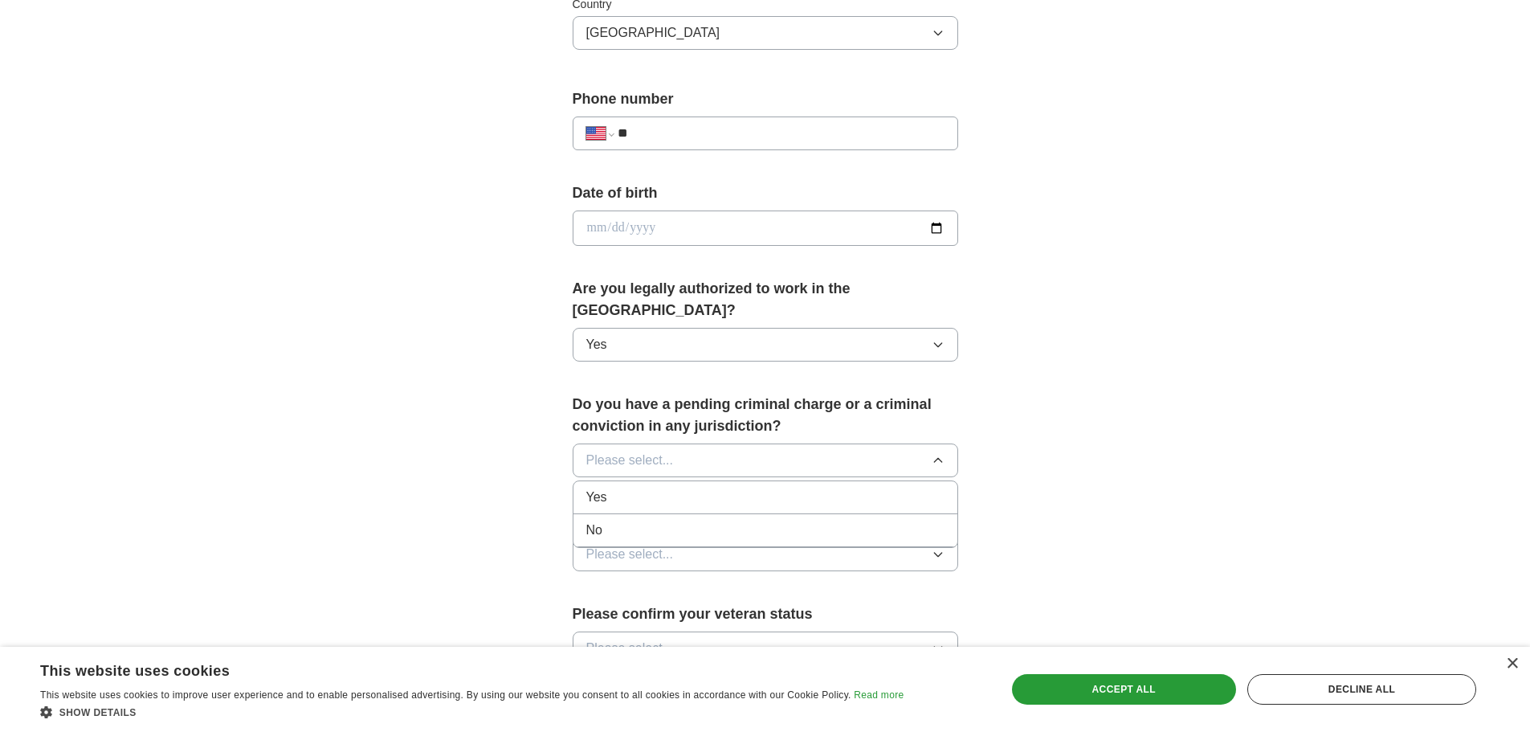
click at [611, 521] on div "No" at bounding box center [765, 530] width 358 height 19
click at [940, 548] on icon "button" at bounding box center [938, 554] width 13 height 13
click at [609, 615] on div "No" at bounding box center [765, 624] width 358 height 19
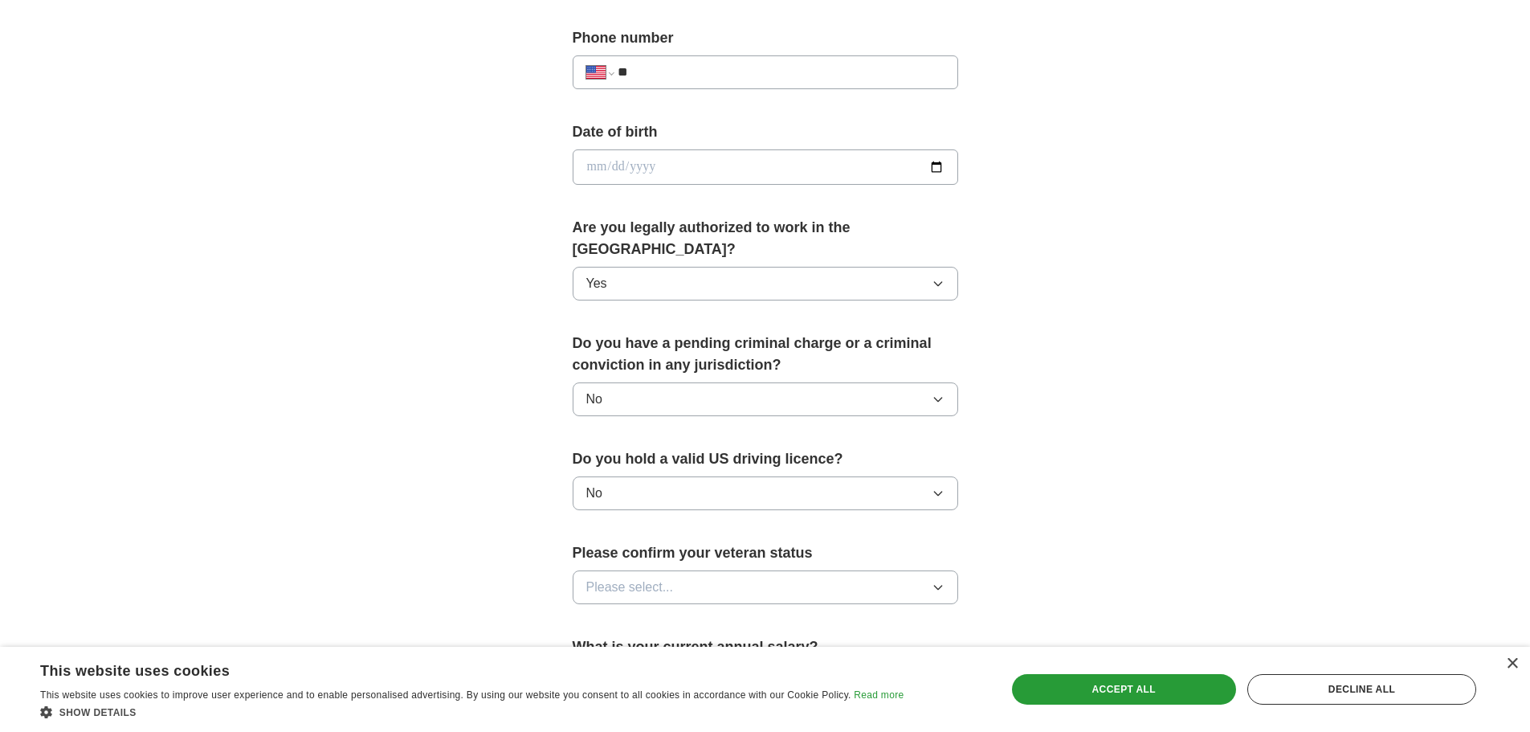
scroll to position [723, 0]
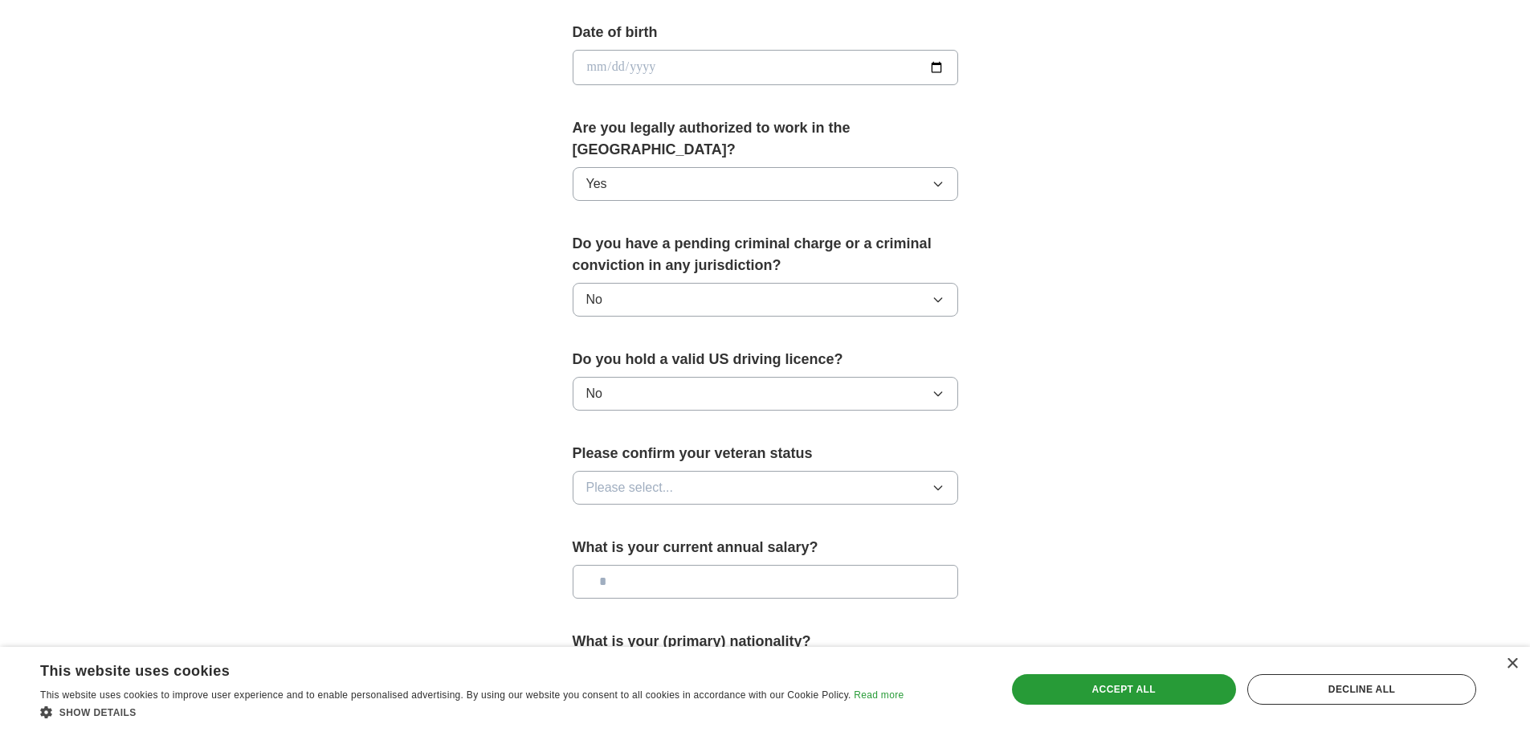
click at [940, 481] on icon "button" at bounding box center [938, 487] width 13 height 13
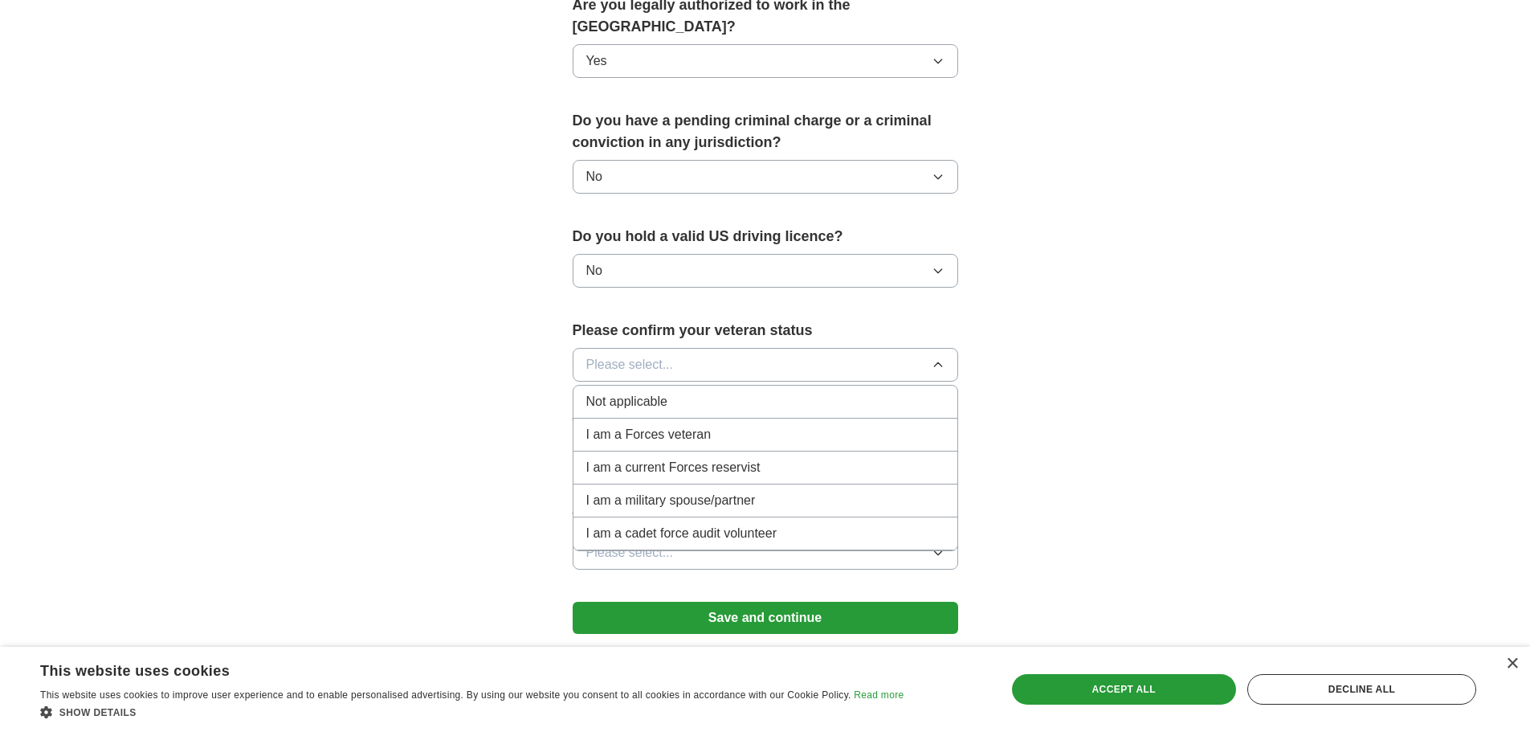
scroll to position [884, 0]
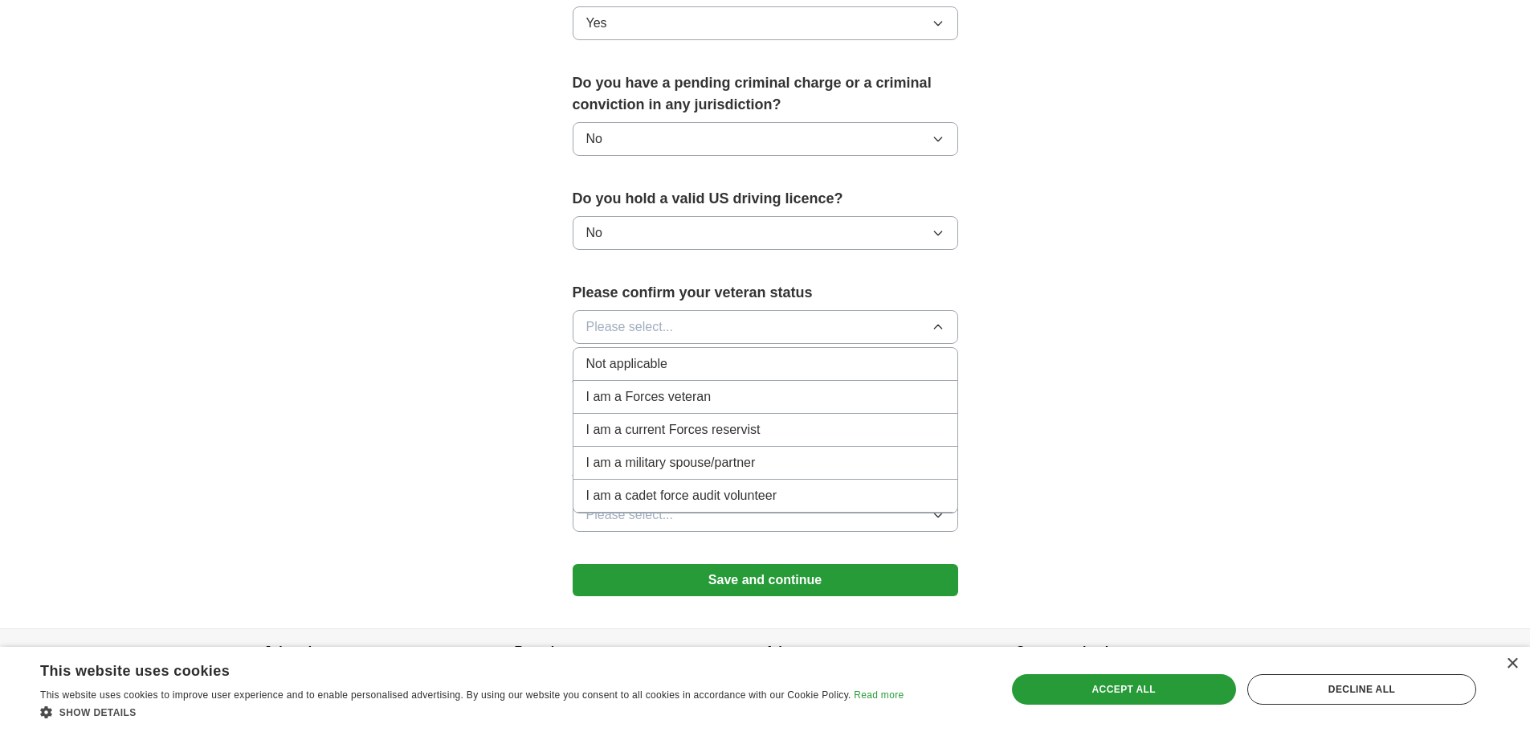
click at [627, 354] on span "Not applicable" at bounding box center [626, 363] width 81 height 19
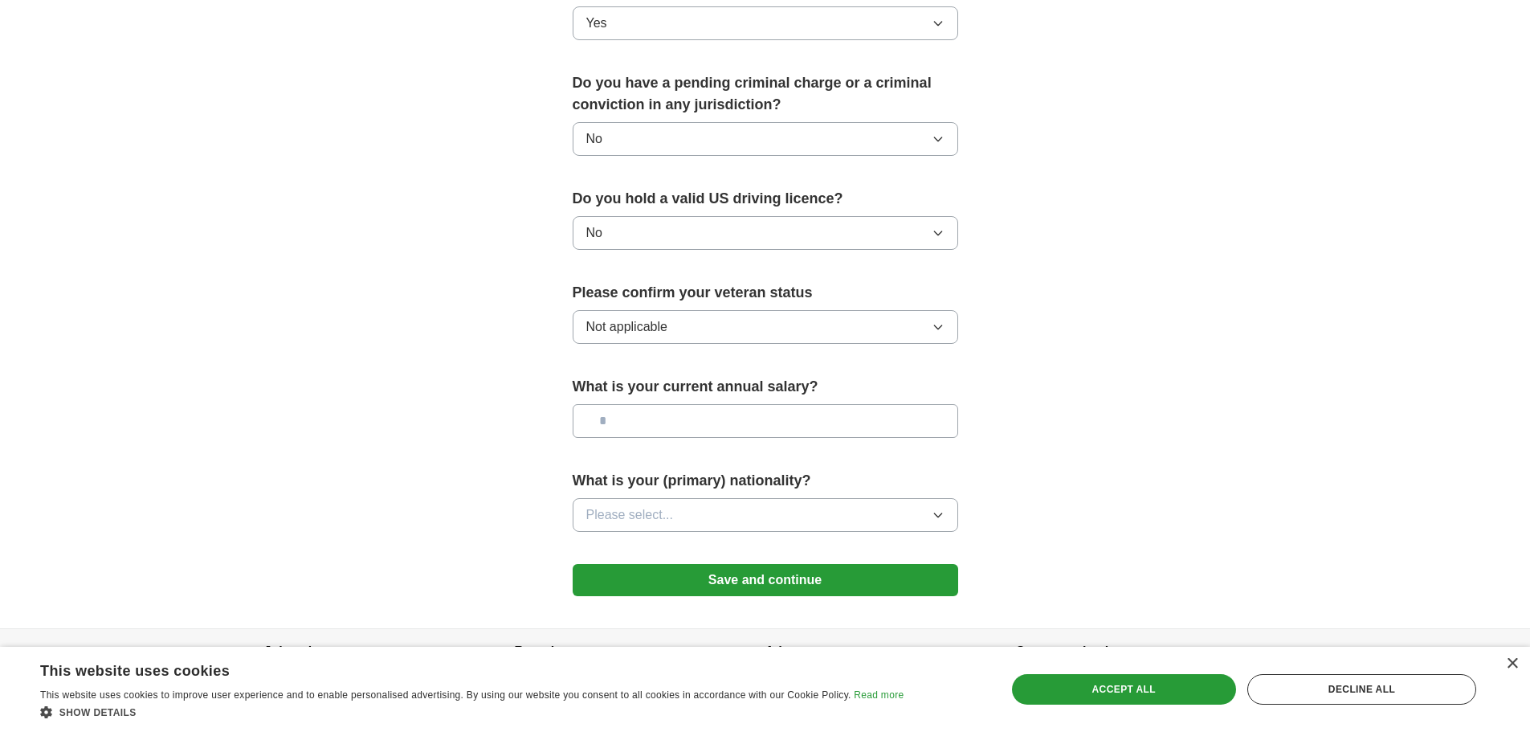
click at [619, 404] on input "text" at bounding box center [766, 421] width 386 height 34
type input "*******"
click at [942, 509] on icon "button" at bounding box center [938, 515] width 13 height 13
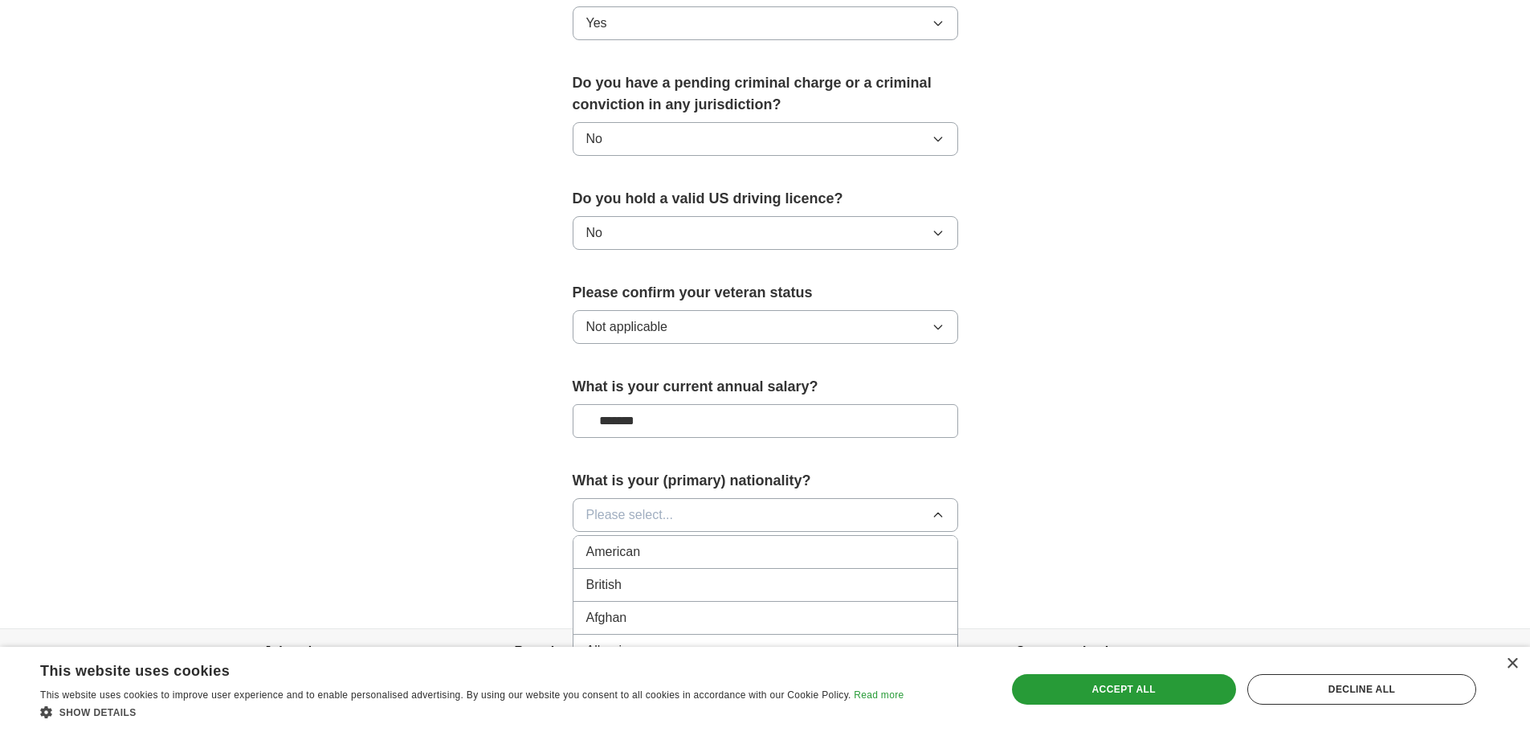
click at [652, 542] on div "American" at bounding box center [765, 551] width 358 height 19
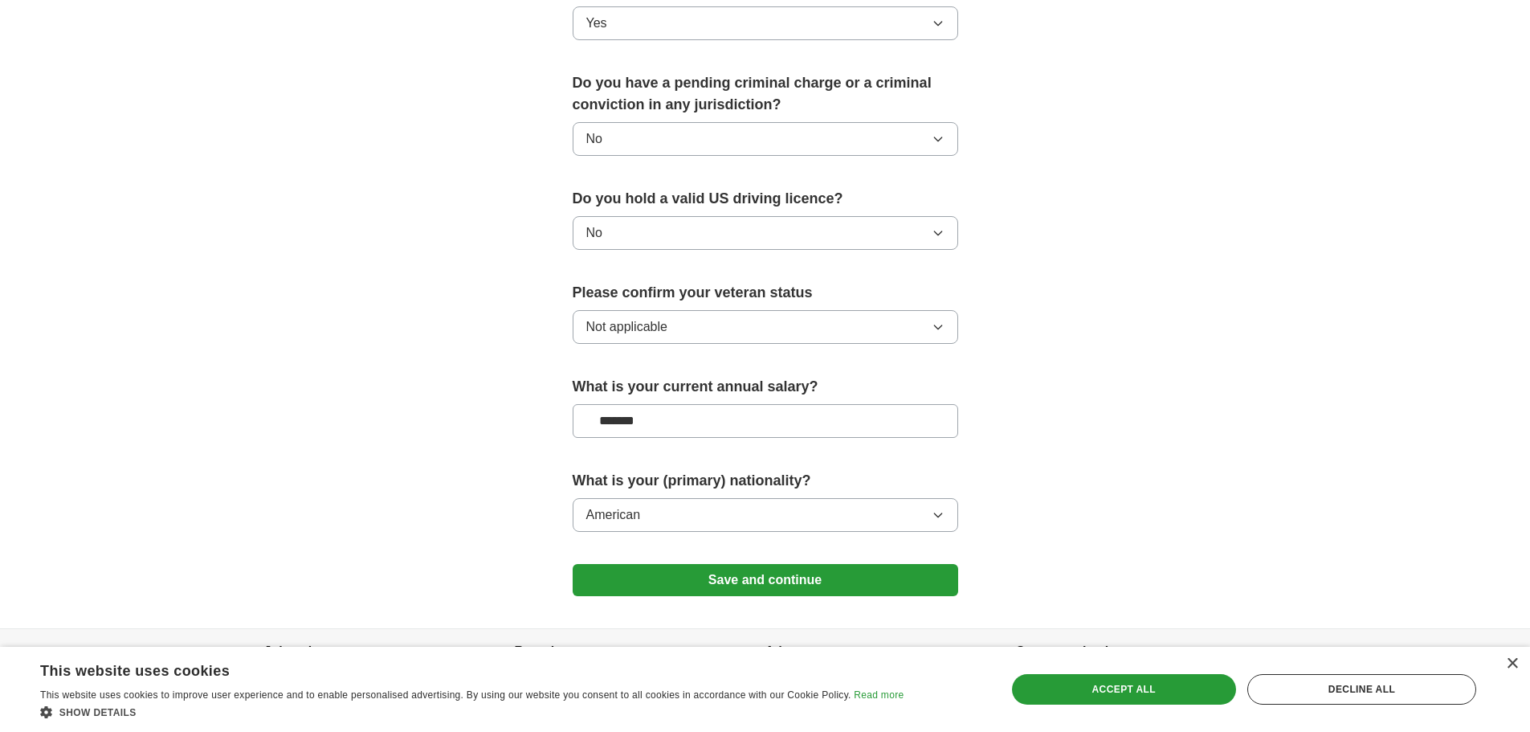
click at [825, 564] on button "Save and continue" at bounding box center [766, 580] width 386 height 32
